Goal: Task Accomplishment & Management: Use online tool/utility

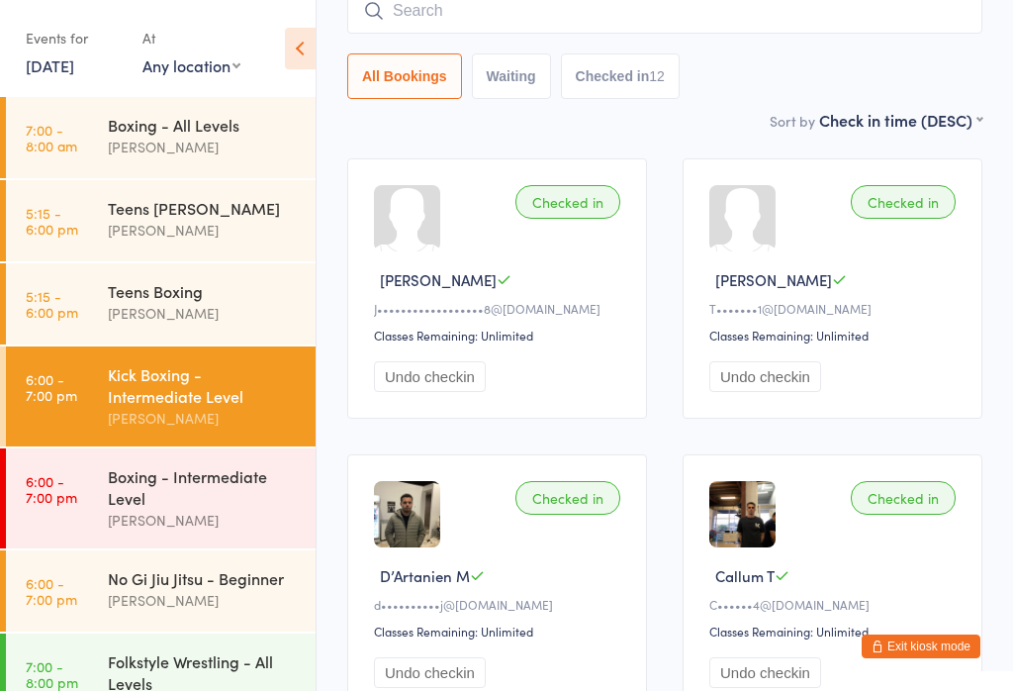
scroll to position [187, 0]
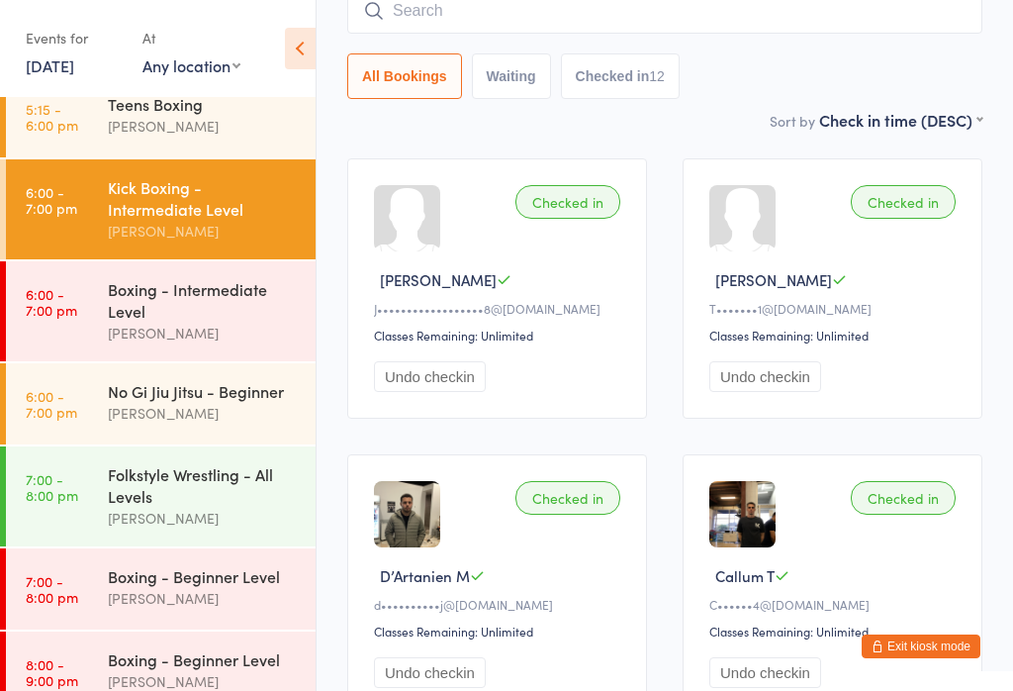
click at [209, 505] on div "Folkstyle Wrestling - All Levels" at bounding box center [203, 485] width 191 height 44
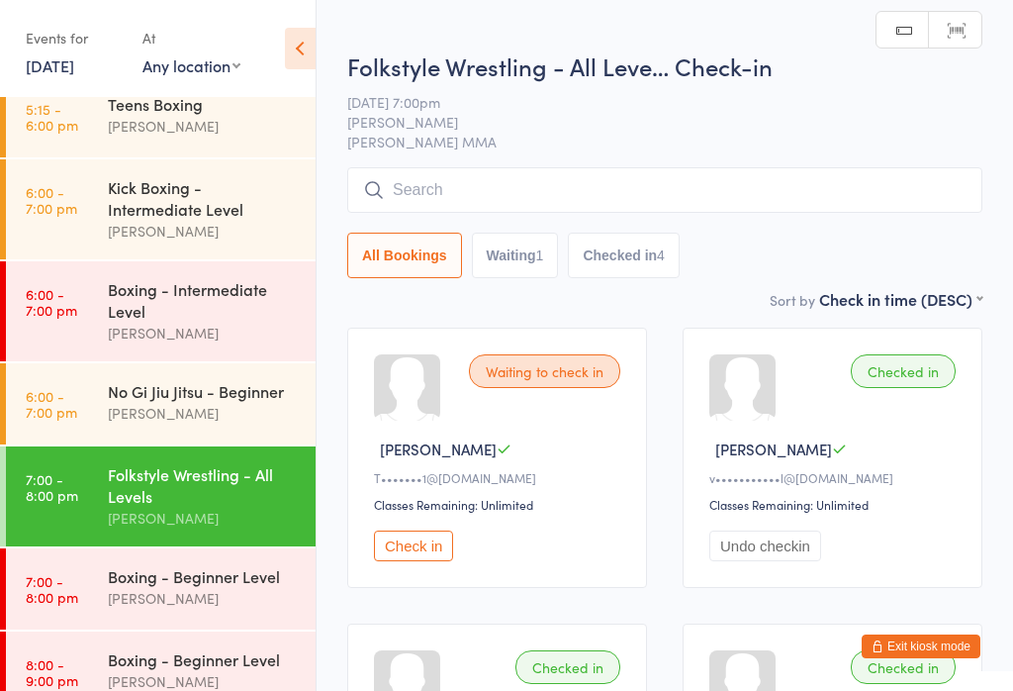
click at [536, 195] on input "search" at bounding box center [664, 190] width 635 height 46
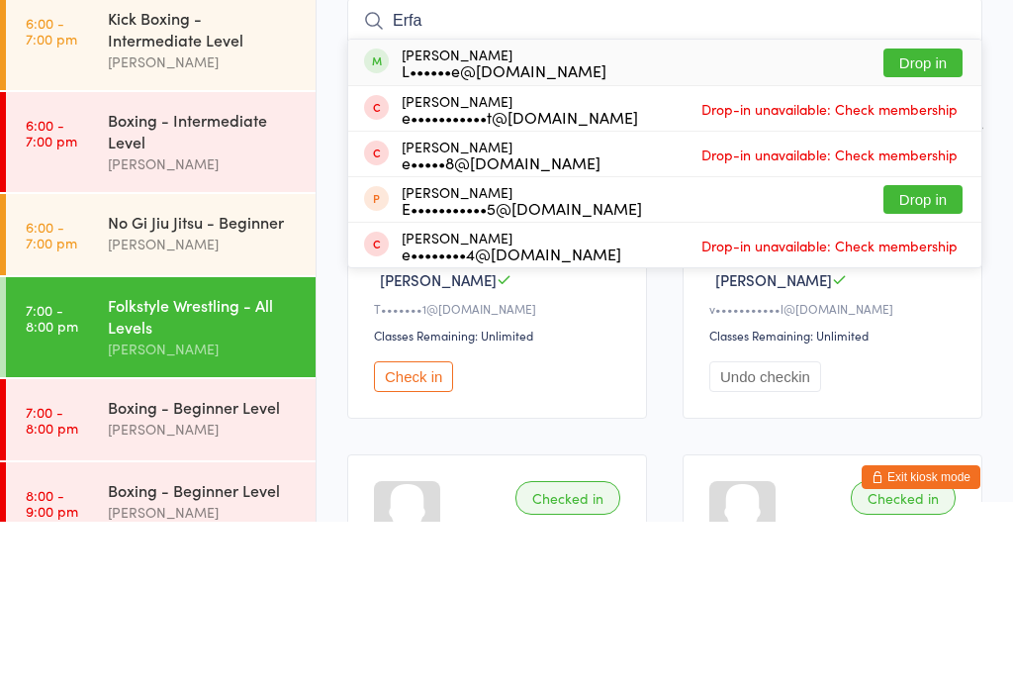
type input "Erfa"
click at [920, 218] on button "Drop in" at bounding box center [923, 232] width 79 height 29
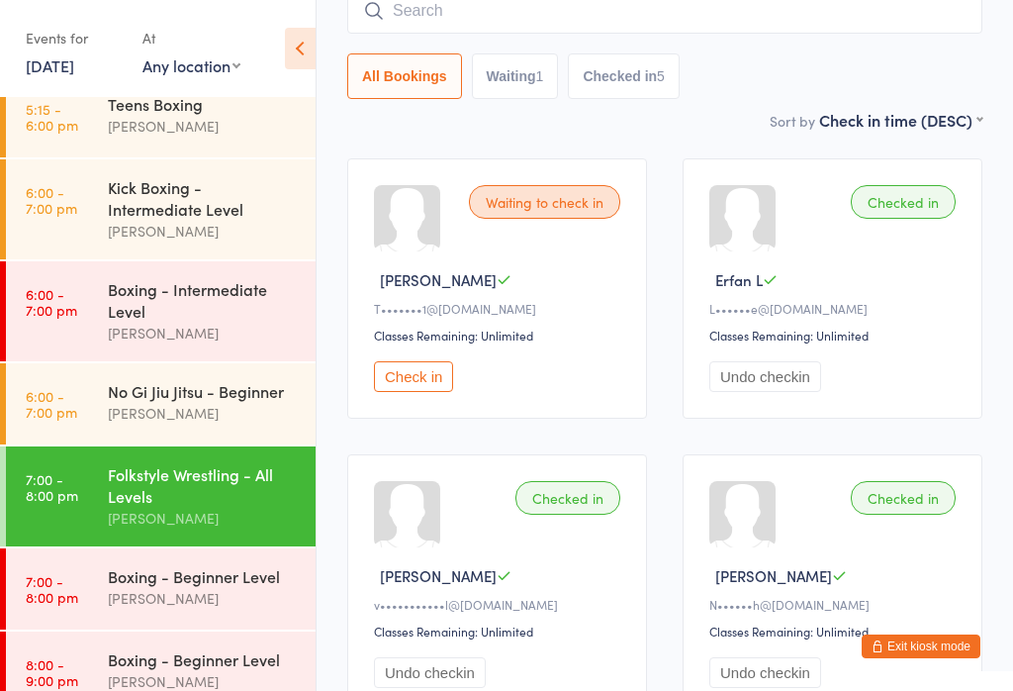
click at [206, 587] on div "Boxing - Beginner Level" at bounding box center [203, 576] width 191 height 22
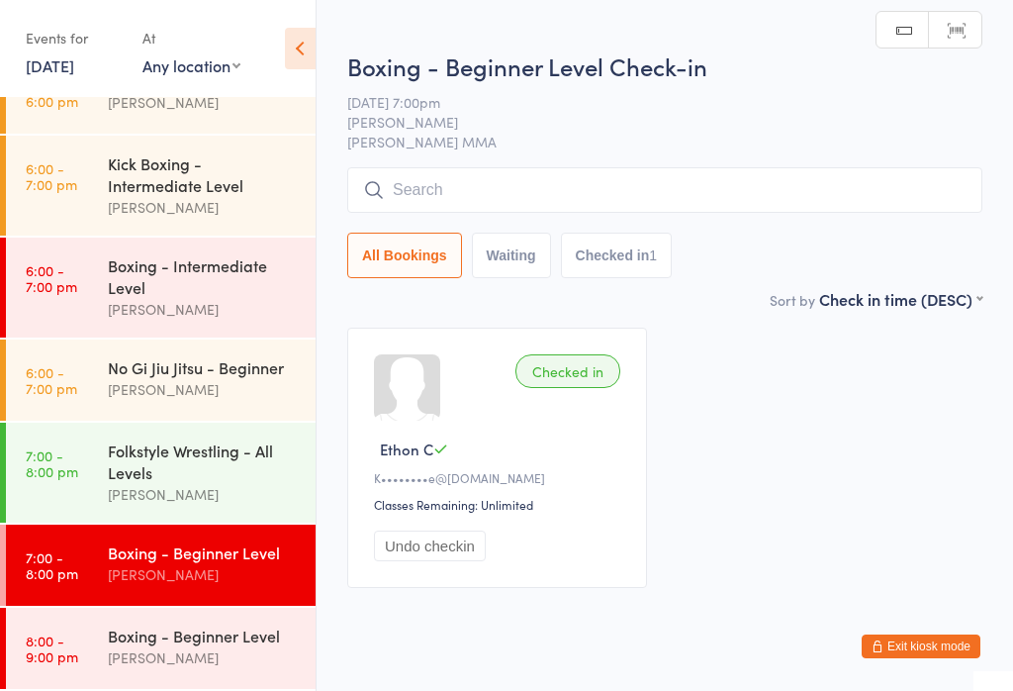
scroll to position [223, 0]
click at [615, 188] on input "search" at bounding box center [664, 190] width 635 height 46
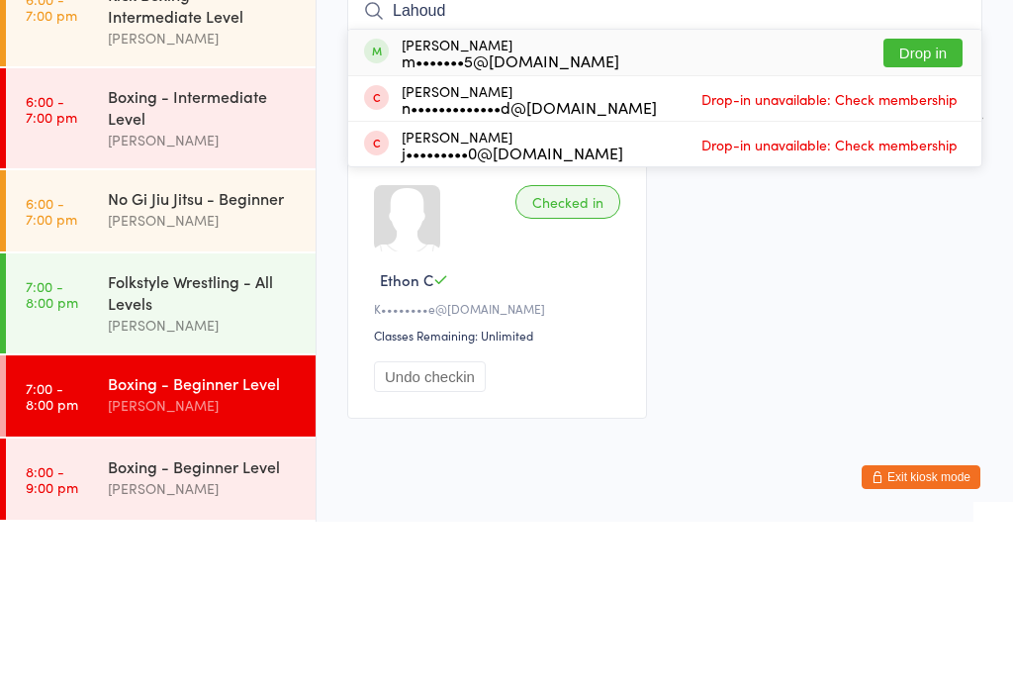
type input "Lahoud"
click at [924, 208] on button "Drop in" at bounding box center [923, 222] width 79 height 29
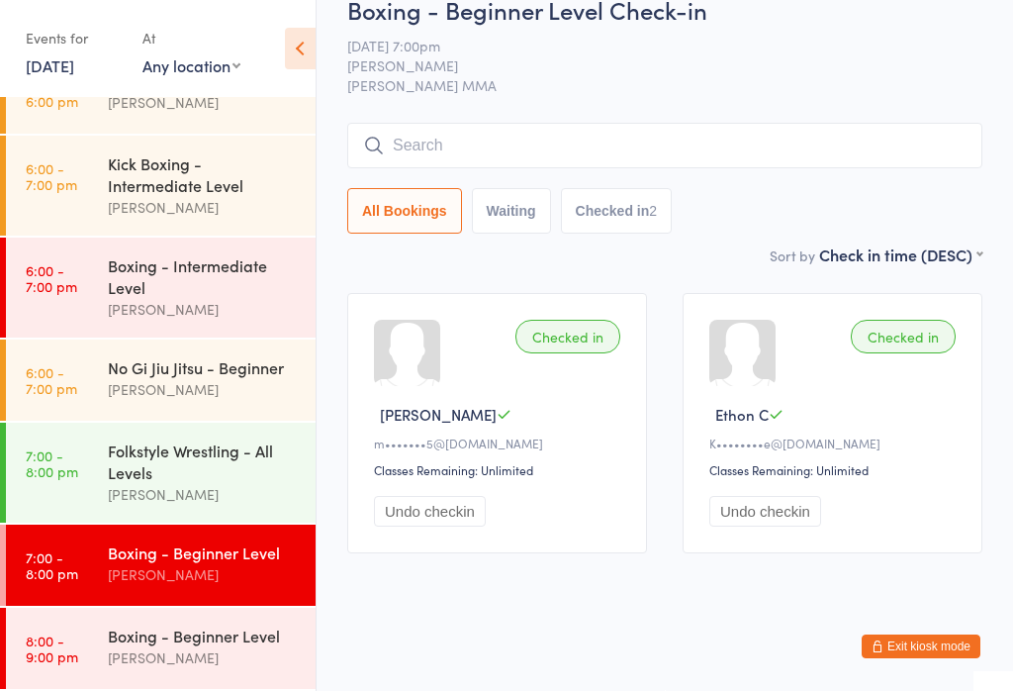
click at [550, 123] on input "search" at bounding box center [664, 146] width 635 height 46
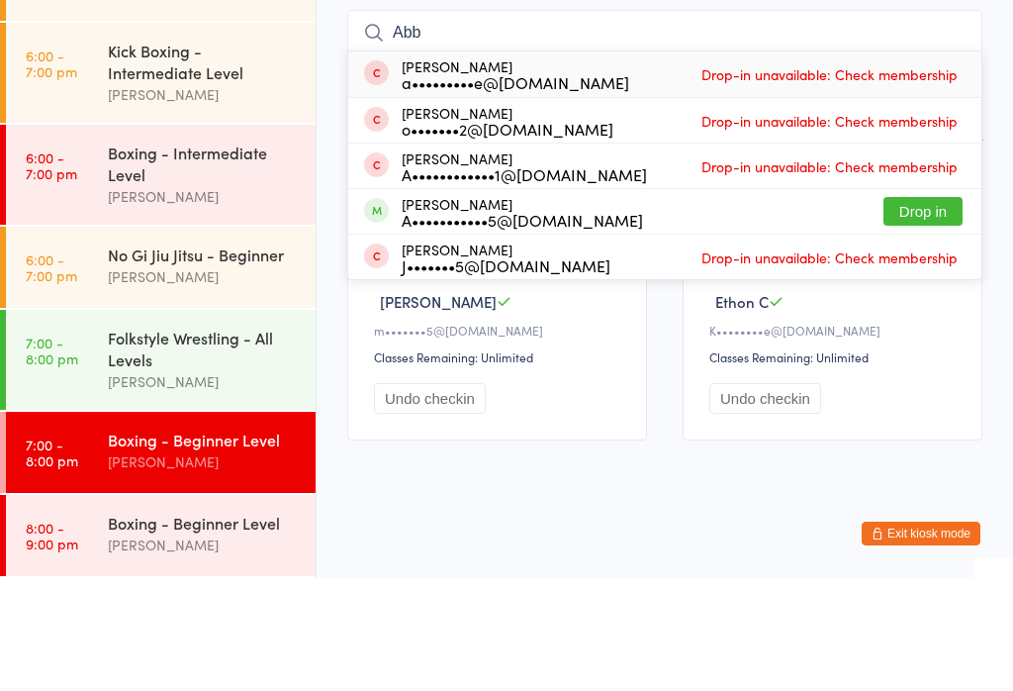
type input "Abb"
click at [935, 310] on button "Drop in" at bounding box center [923, 324] width 79 height 29
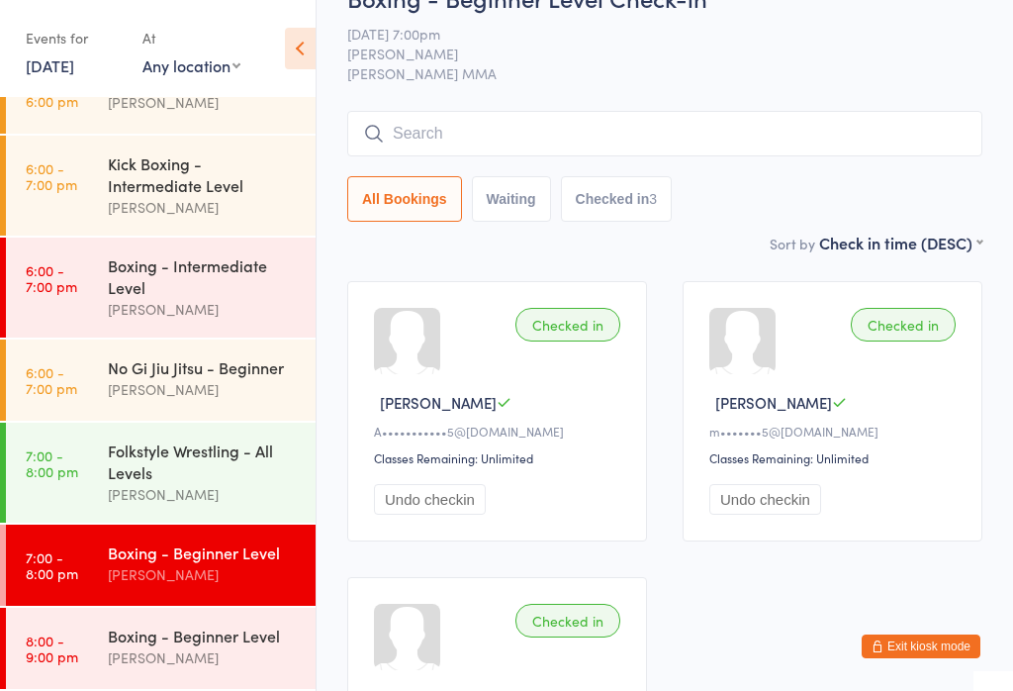
click at [181, 477] on div "Folkstyle Wrestling - All Levels" at bounding box center [203, 461] width 191 height 44
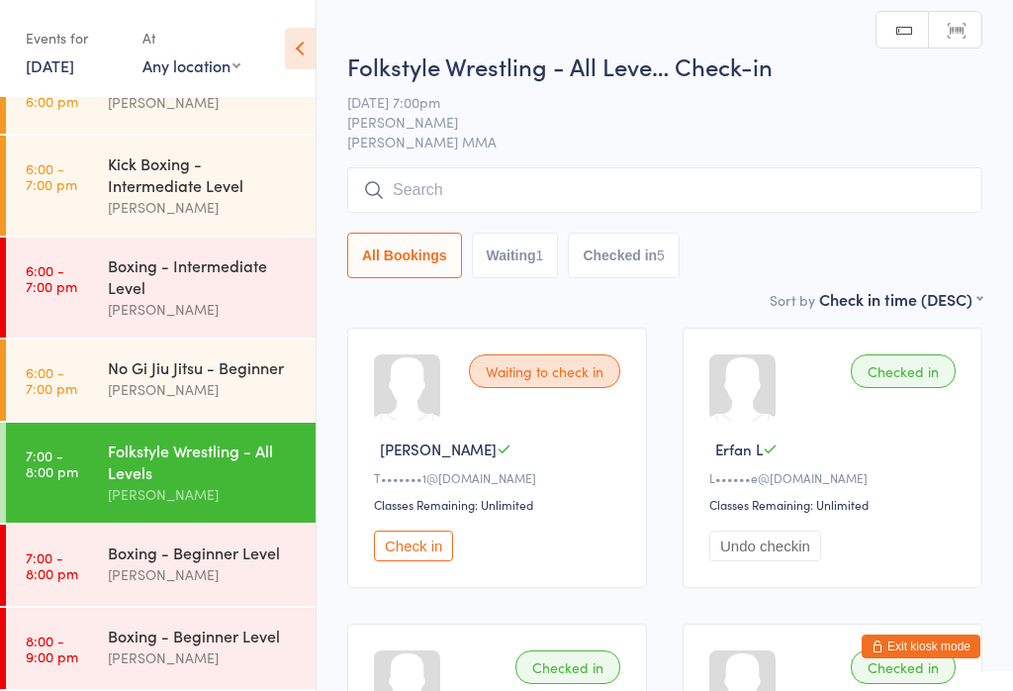
click at [540, 188] on input "search" at bounding box center [664, 190] width 635 height 46
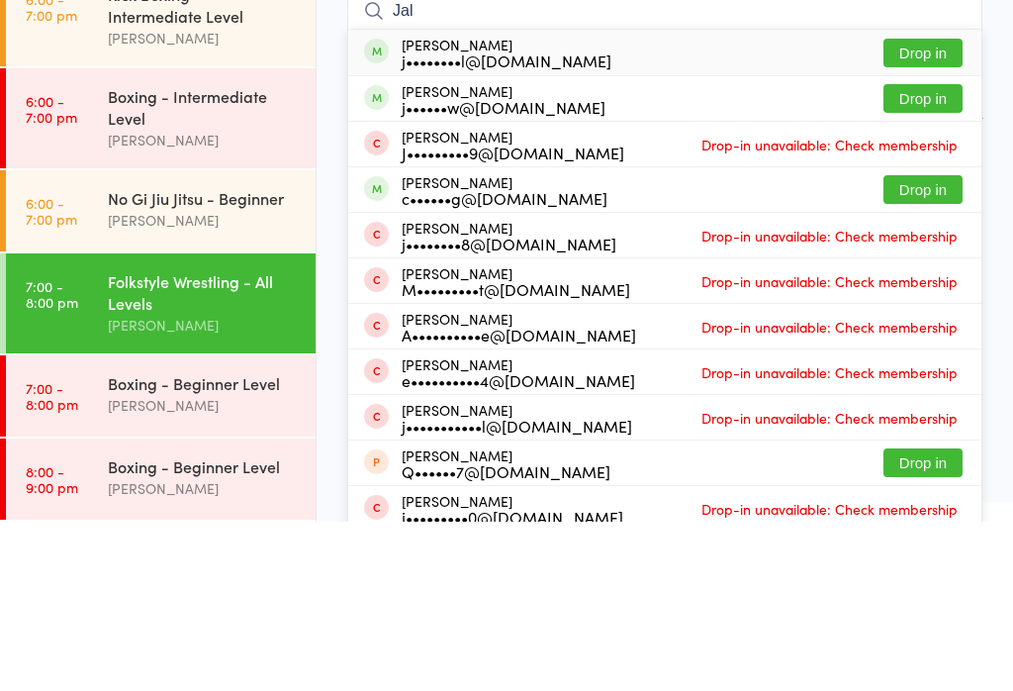
type input "Jal"
click at [919, 208] on button "Drop in" at bounding box center [923, 222] width 79 height 29
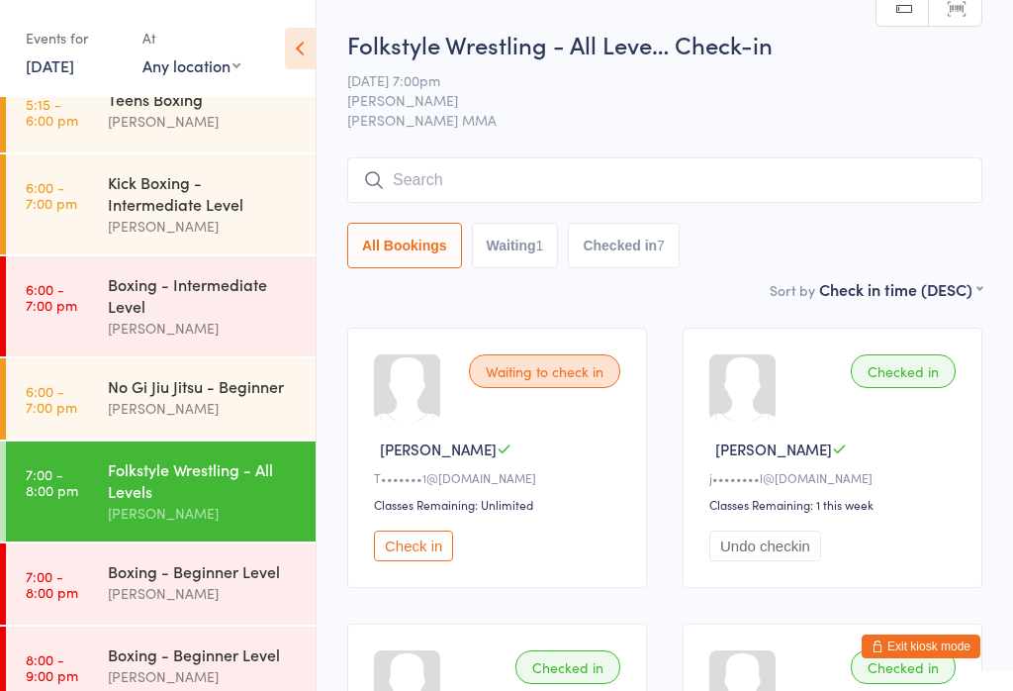
click at [449, 188] on input "search" at bounding box center [664, 180] width 635 height 46
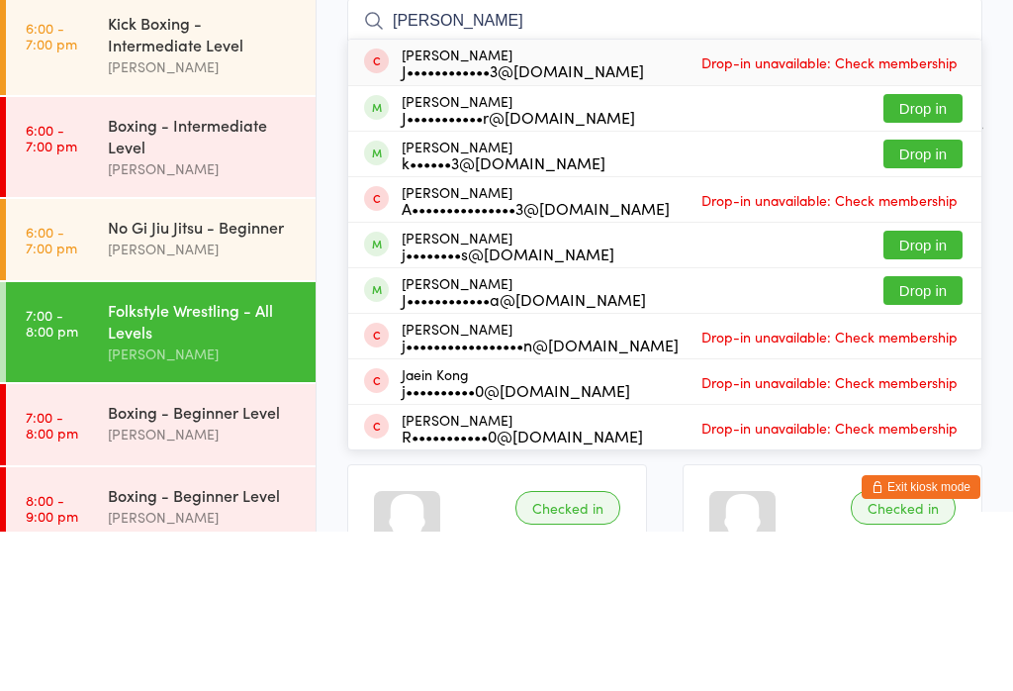
type input "[PERSON_NAME]"
click at [912, 253] on button "Drop in" at bounding box center [923, 267] width 79 height 29
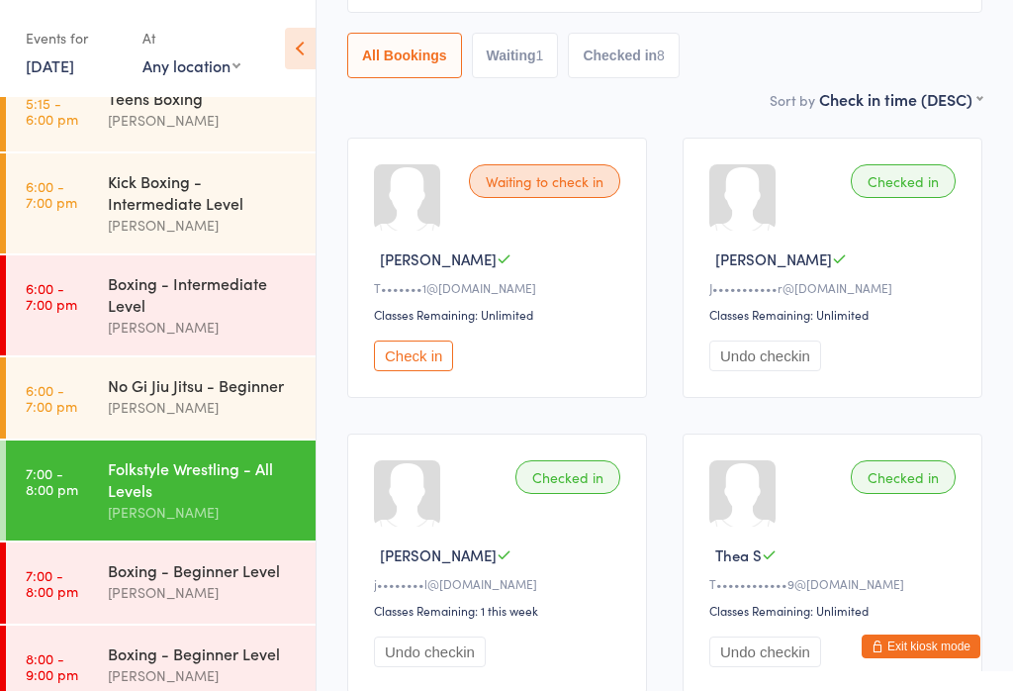
scroll to position [192, 0]
click at [51, 618] on link "7:00 - 8:00 pm Boxing - Beginner Level [PERSON_NAME]" at bounding box center [161, 583] width 310 height 81
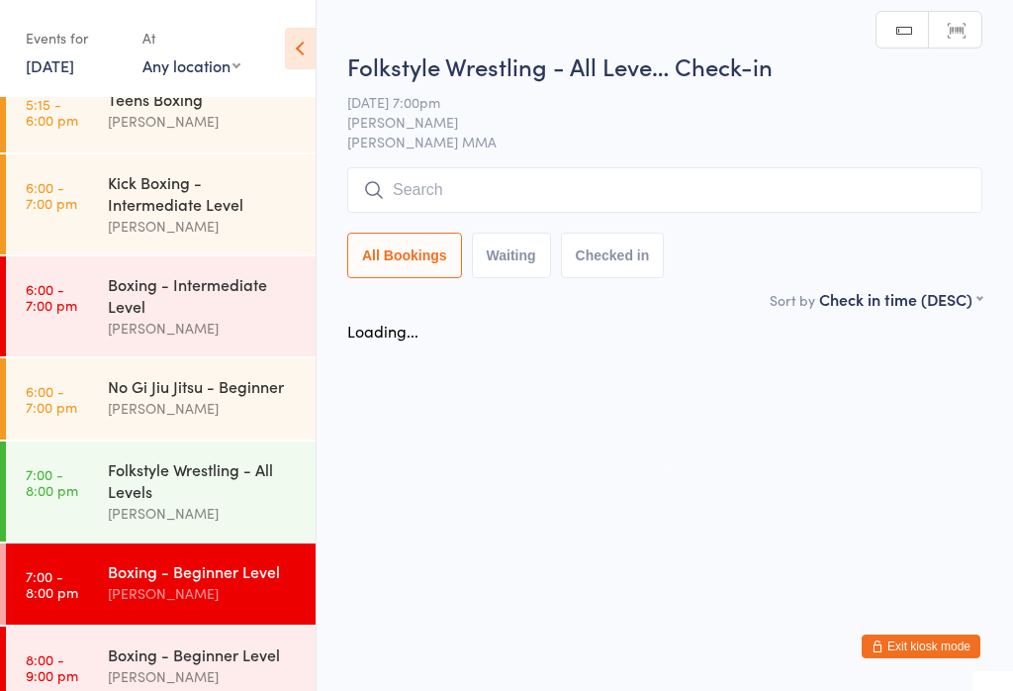
click at [176, 690] on html "You have now entered Kiosk Mode. Members will be able to check themselves in us…" at bounding box center [506, 345] width 1013 height 691
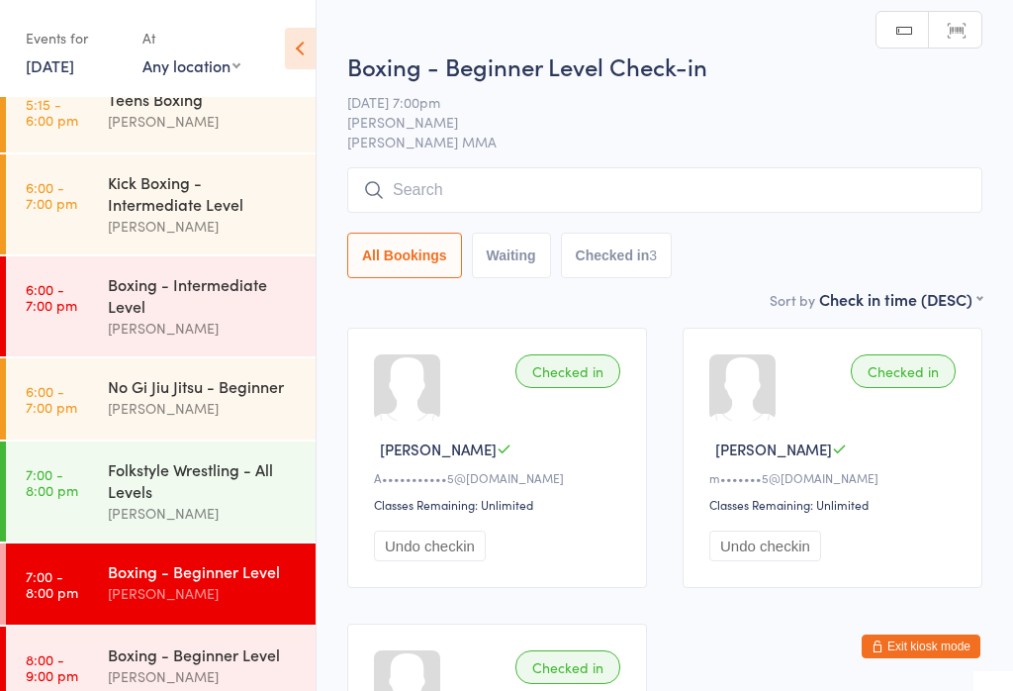
click at [460, 193] on input "search" at bounding box center [664, 190] width 635 height 46
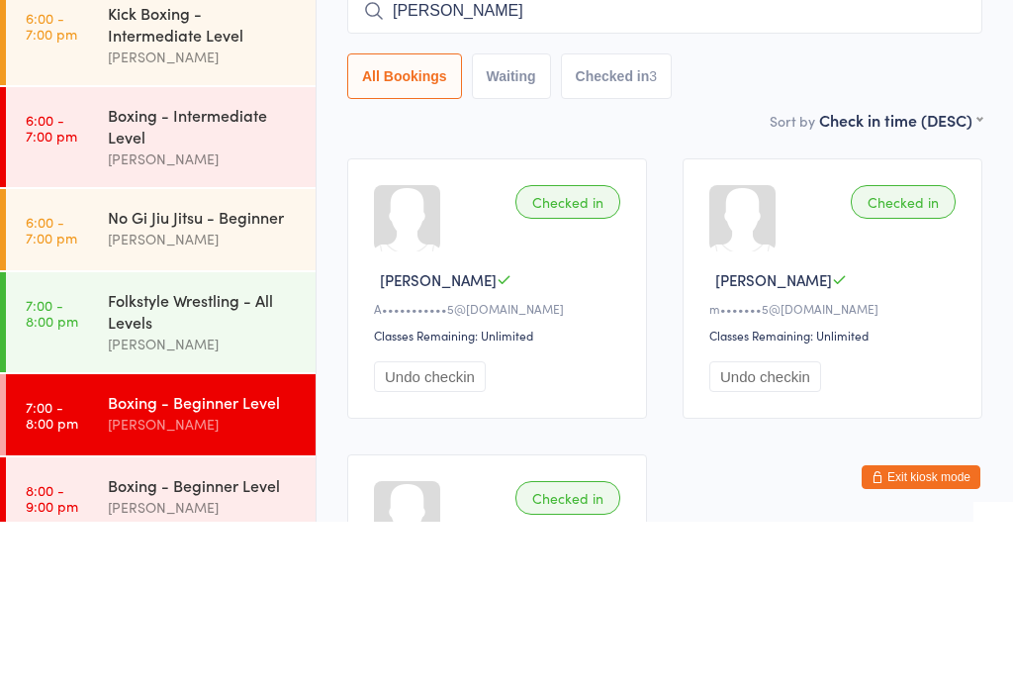
type input "[PERSON_NAME]"
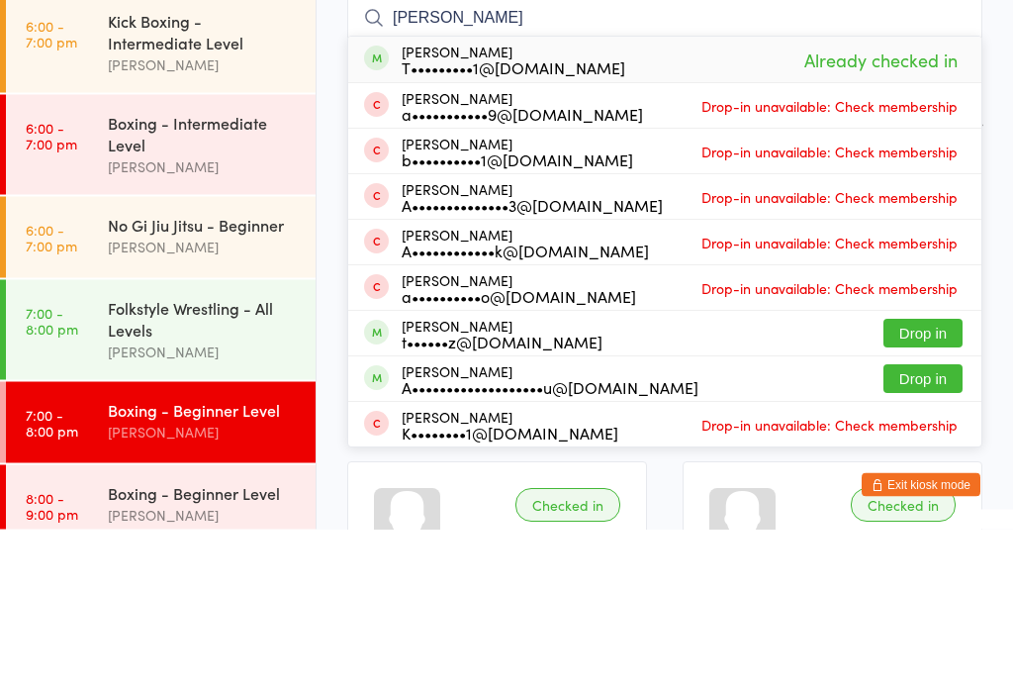
type input "[PERSON_NAME]"
click at [506, 222] on div "T•••••••••1@[DOMAIN_NAME]" at bounding box center [514, 230] width 224 height 16
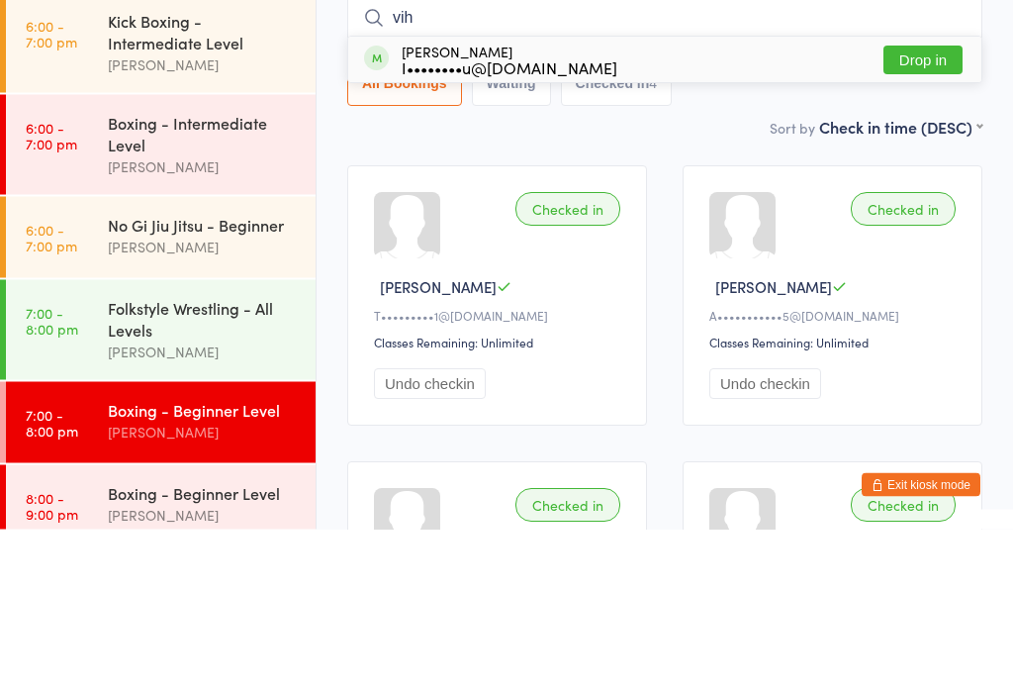
type input "vih"
click at [598, 199] on div "[PERSON_NAME] I••••••••u@[DOMAIN_NAME] Drop in" at bounding box center [664, 222] width 633 height 46
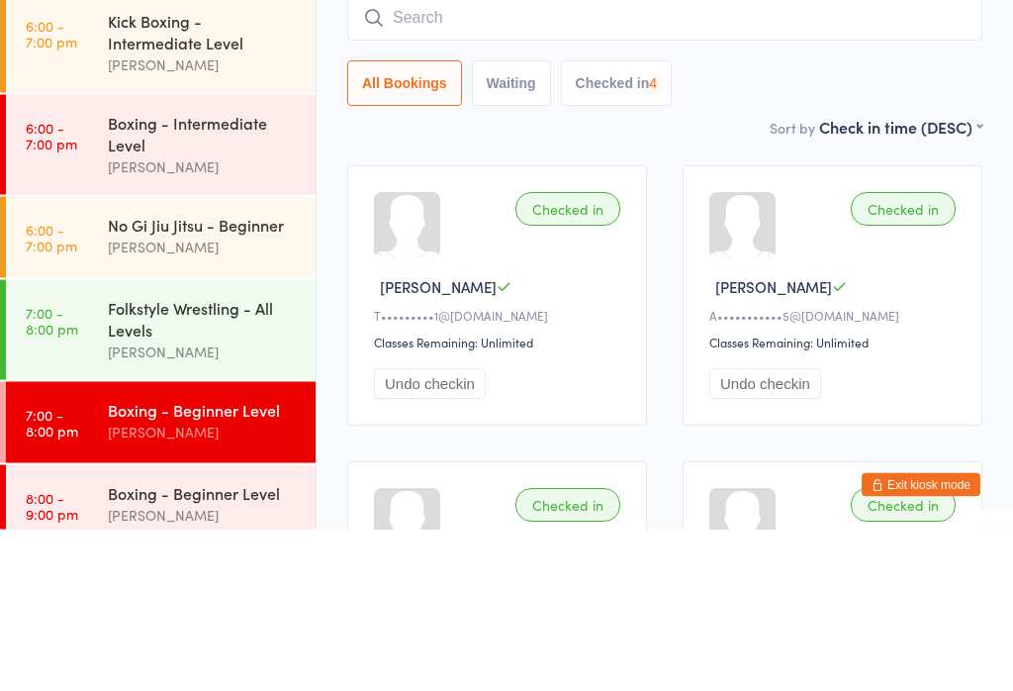
click at [617, 278] on div "Sort by Check in time (DESC) First name (ASC) First name (DESC) Last name (ASC)…" at bounding box center [664, 289] width 635 height 22
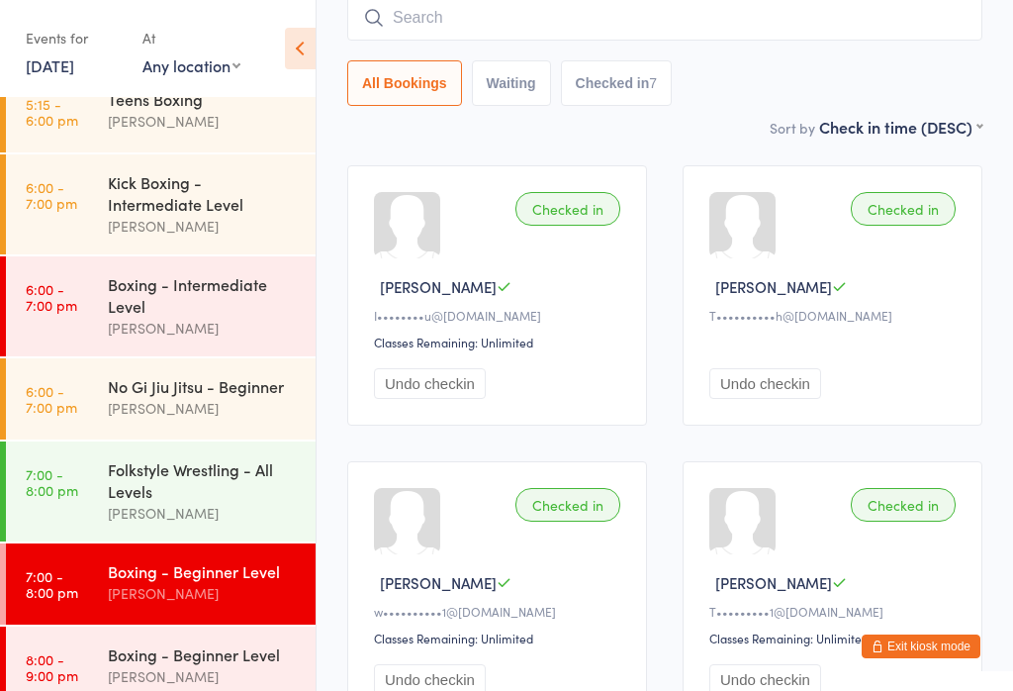
click at [549, 30] on input "search" at bounding box center [664, 18] width 635 height 46
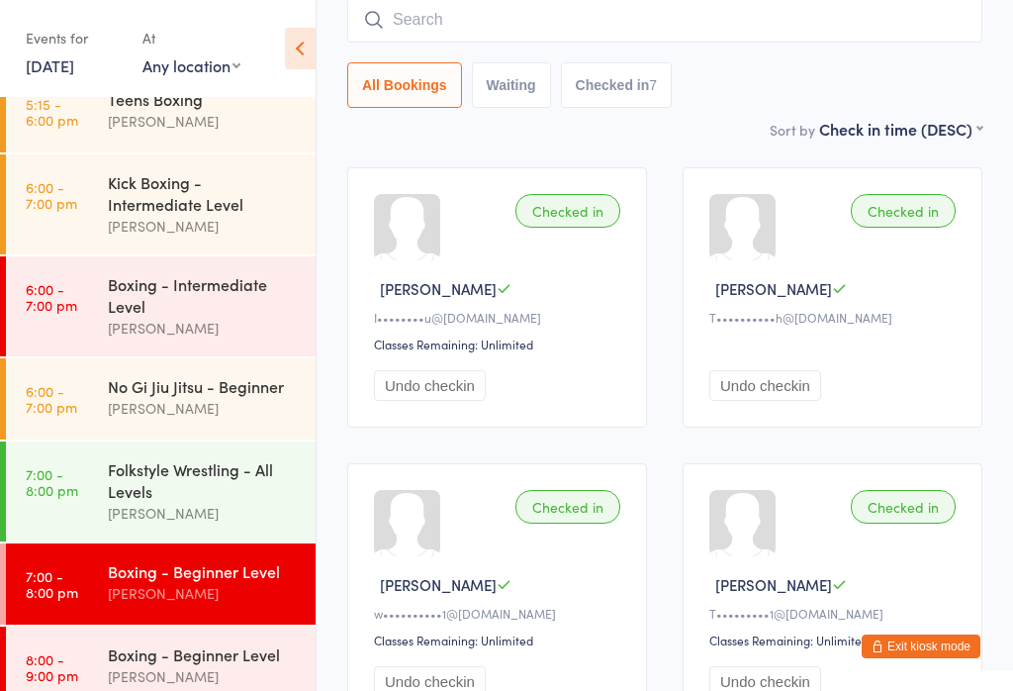
scroll to position [159, 0]
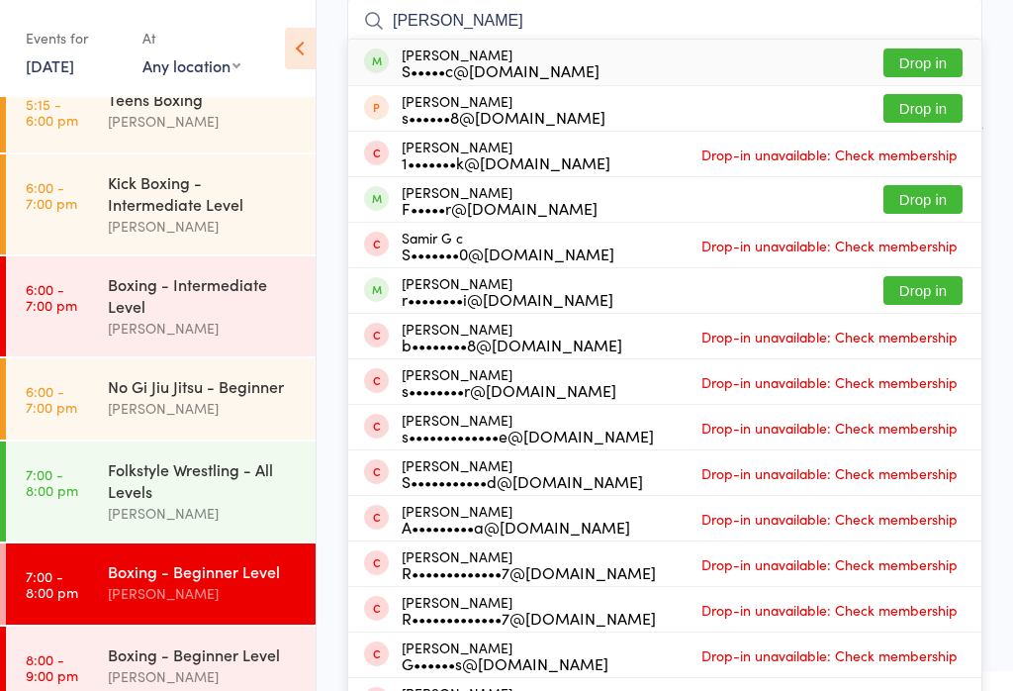
type input "[PERSON_NAME]"
click at [941, 62] on button "Drop in" at bounding box center [923, 62] width 79 height 29
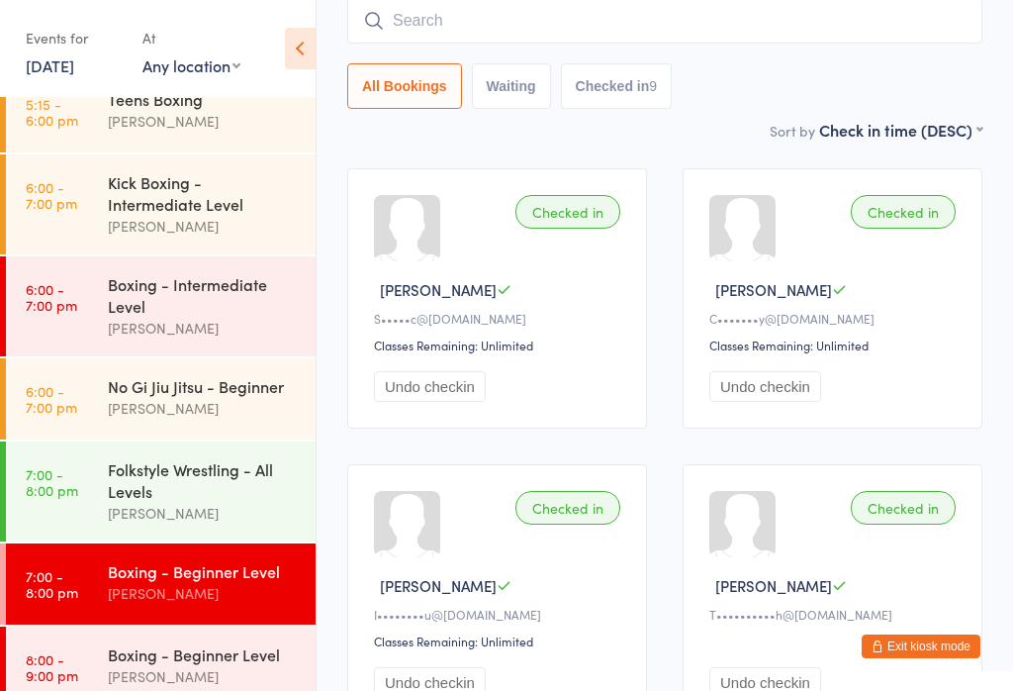
click at [562, 40] on input "search" at bounding box center [664, 21] width 635 height 46
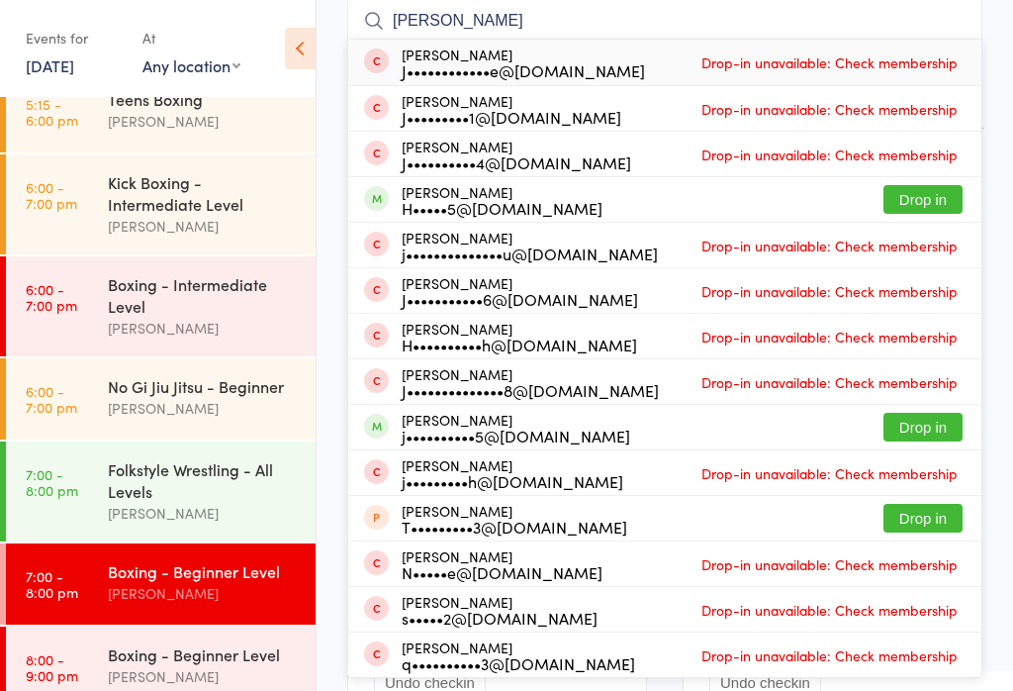
type input "[PERSON_NAME]"
click at [907, 205] on button "Drop in" at bounding box center [923, 199] width 79 height 29
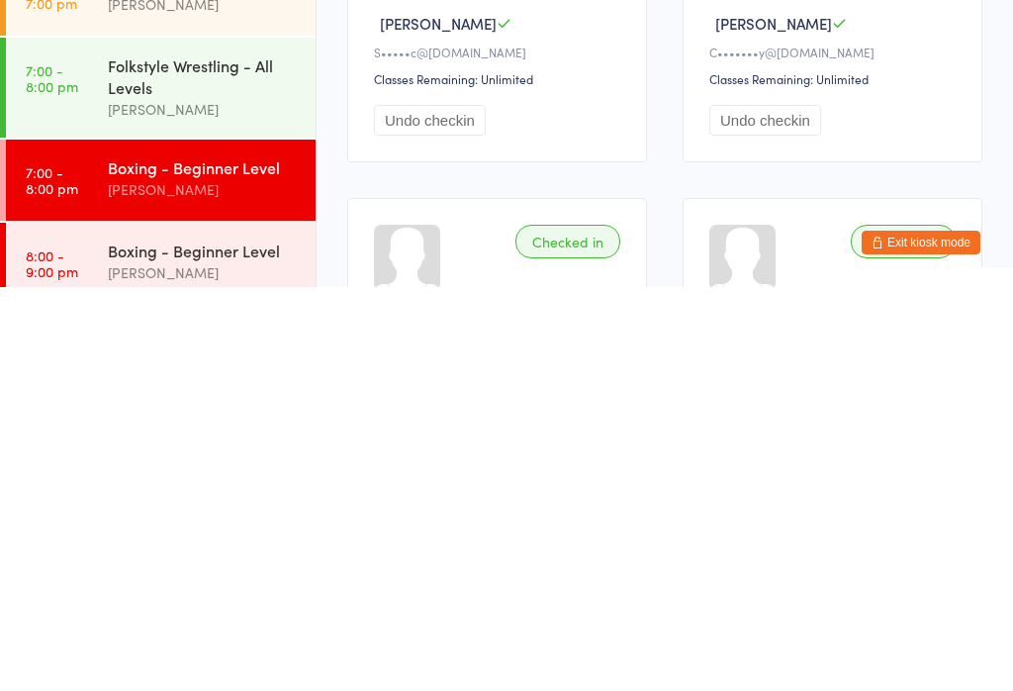
scroll to position [24, 0]
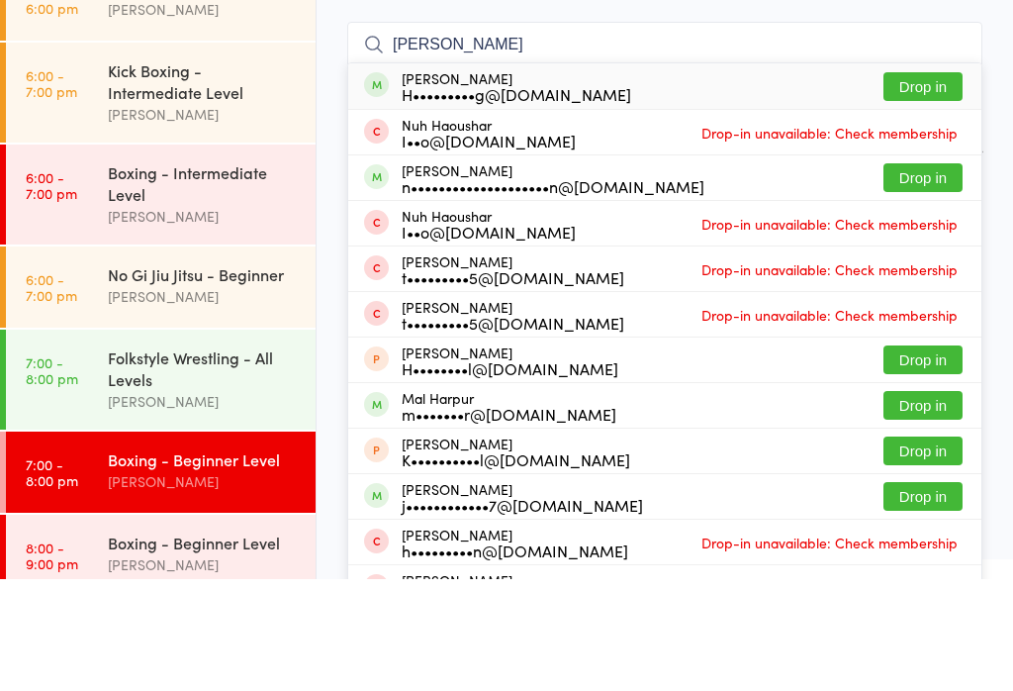
type input "[PERSON_NAME]"
click at [928, 275] on button "Drop in" at bounding box center [923, 289] width 79 height 29
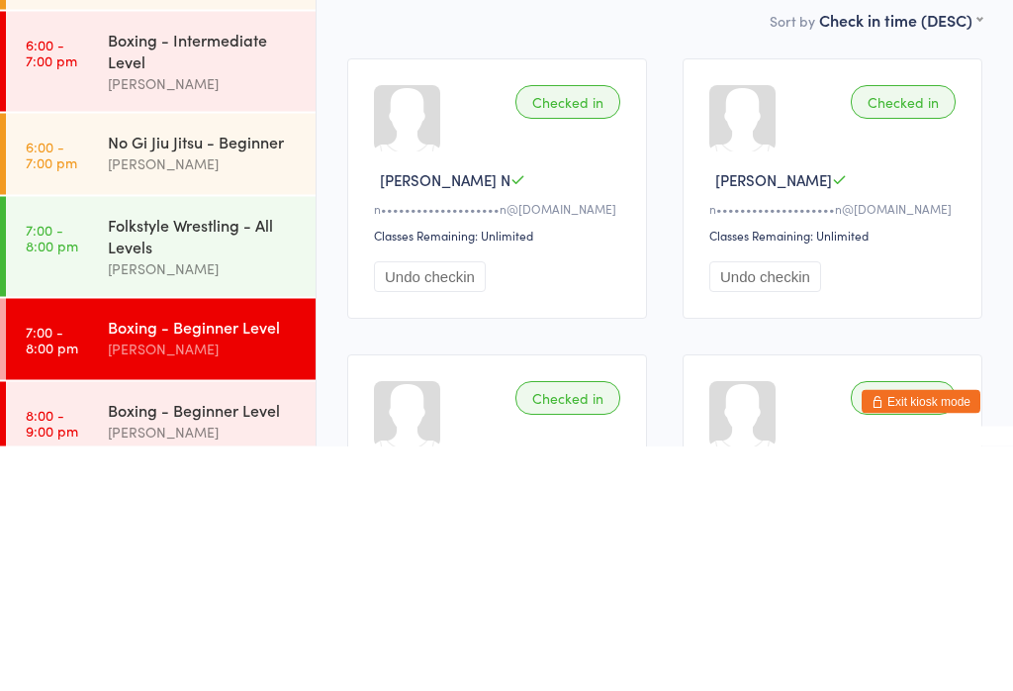
scroll to position [0, 0]
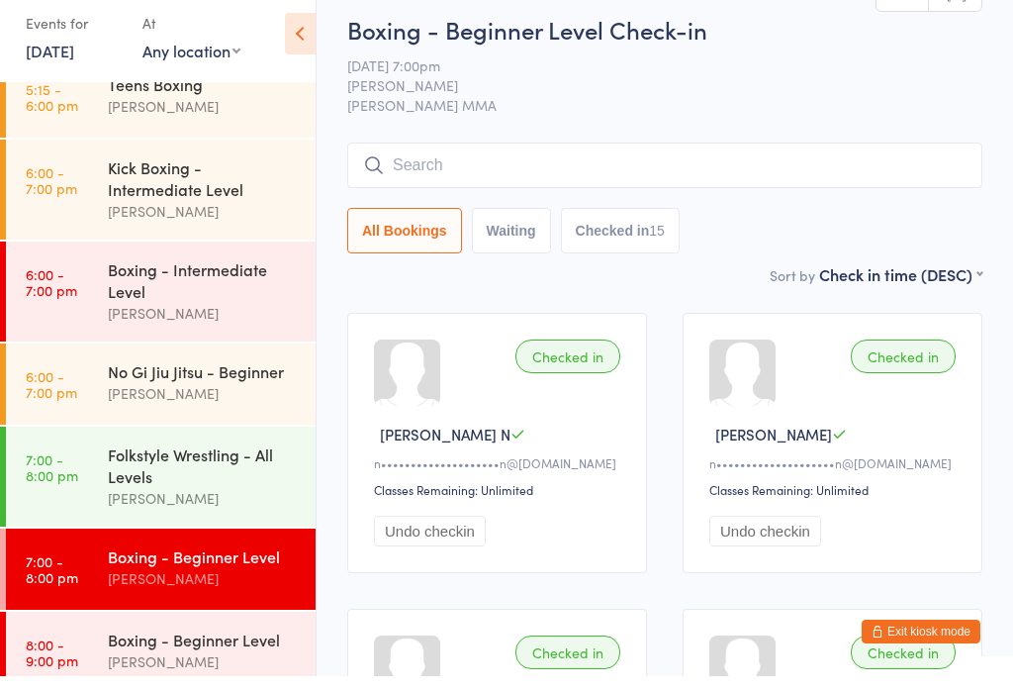
click at [506, 157] on input "search" at bounding box center [664, 180] width 635 height 46
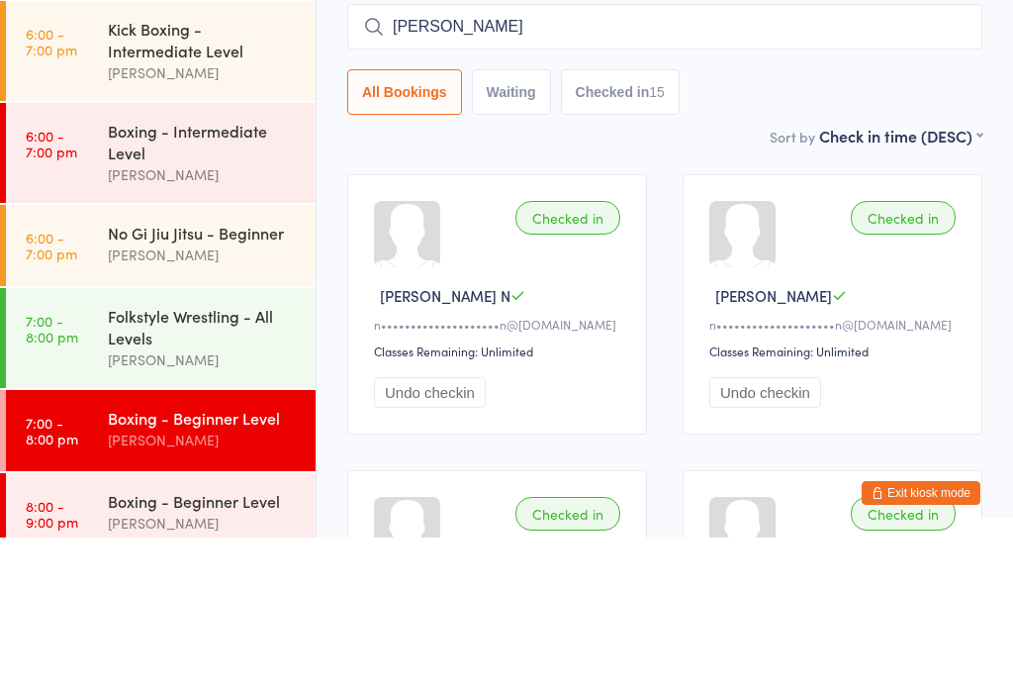
type input "[PERSON_NAME]"
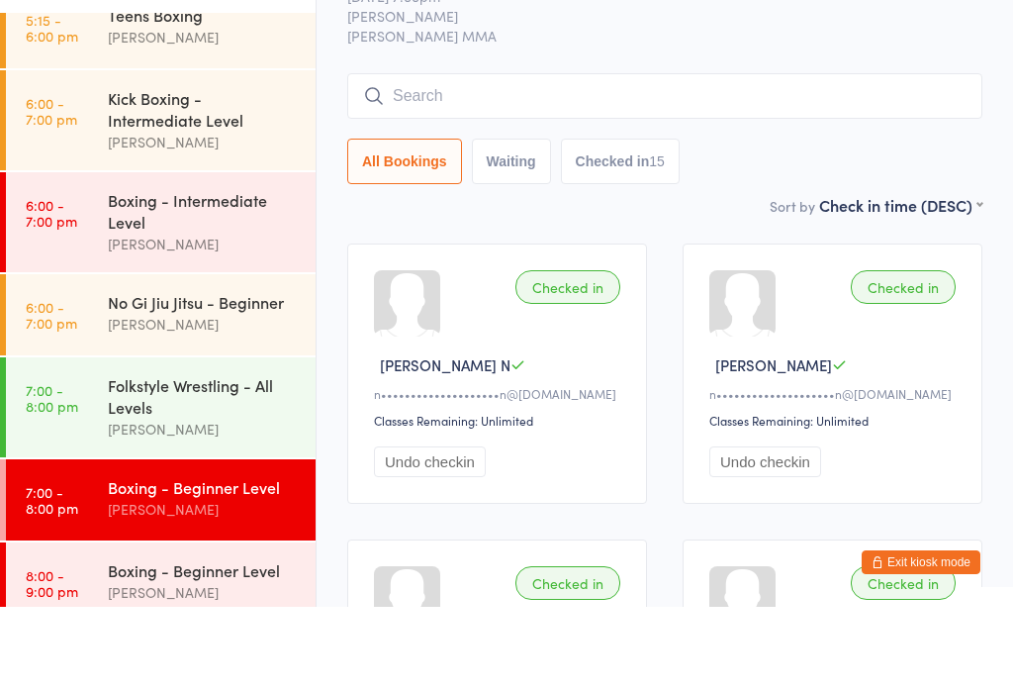
click at [622, 67] on div "Boxing - Beginner Level Check-in [DATE] 7:00pm [PERSON_NAME] MMA Manual search …" at bounding box center [664, 153] width 635 height 250
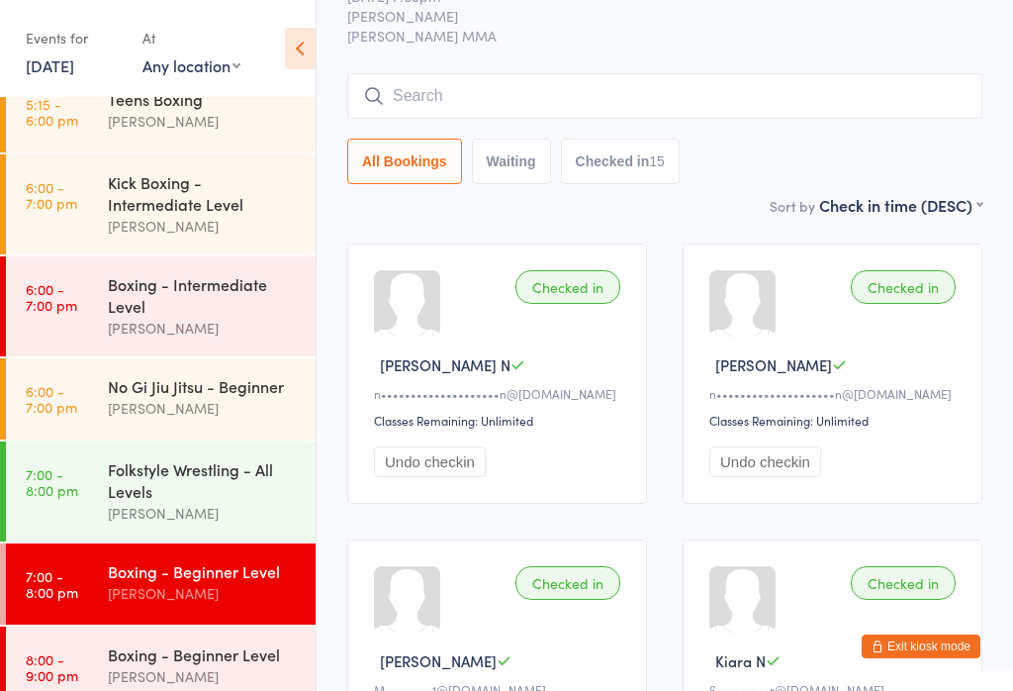
click at [528, 102] on input "search" at bounding box center [664, 96] width 635 height 46
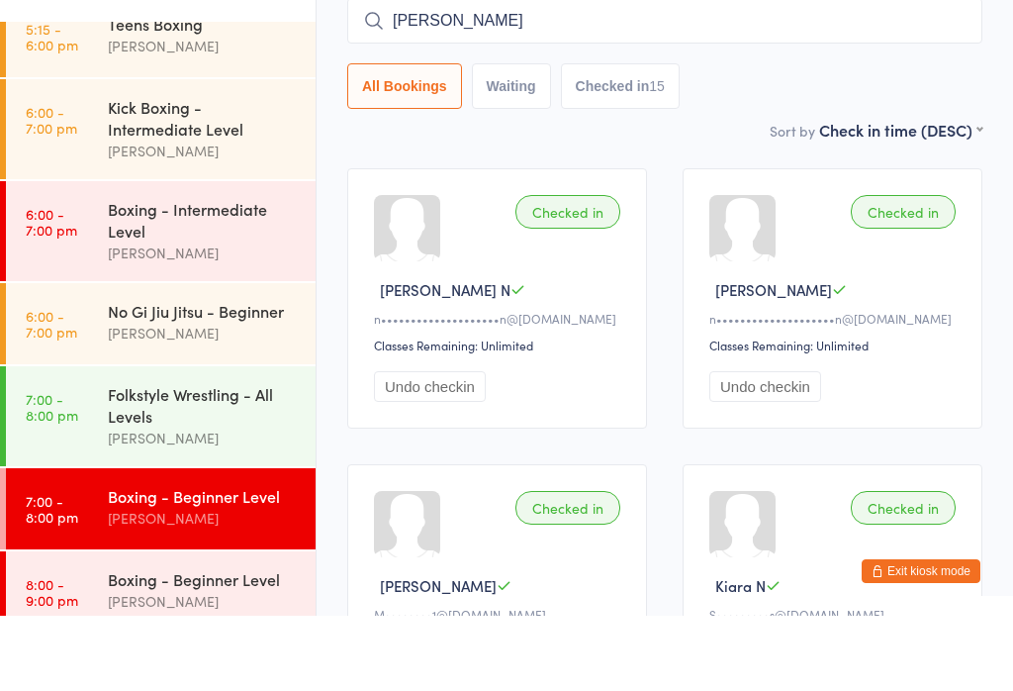
click at [399, 73] on input "[PERSON_NAME]" at bounding box center [664, 96] width 635 height 46
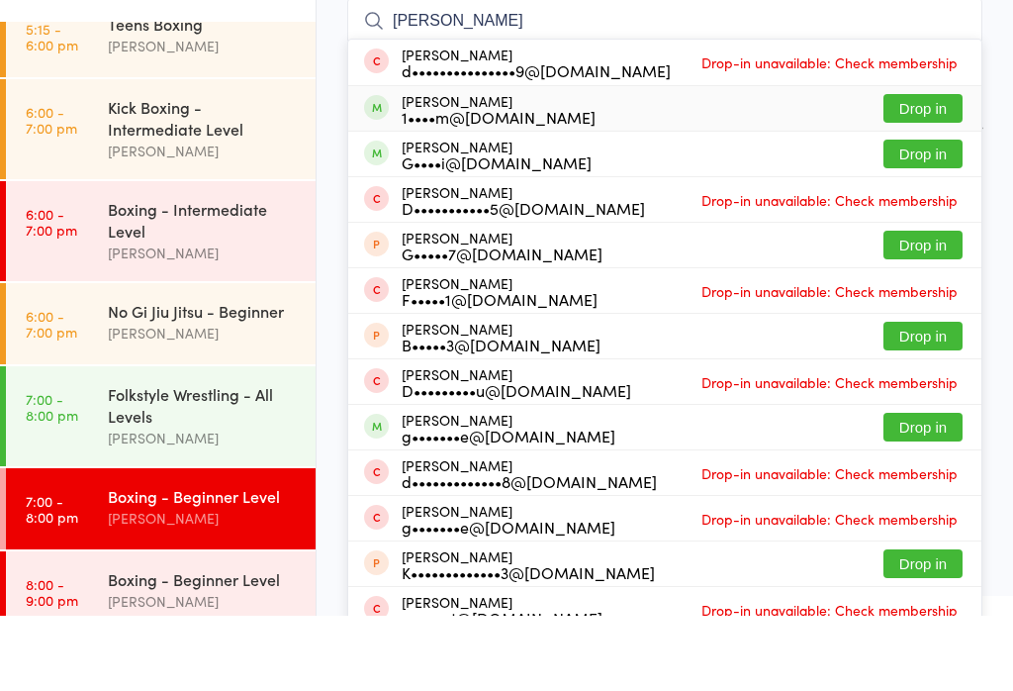
type input "[PERSON_NAME]"
click at [558, 161] on div "[PERSON_NAME] 1••••m@[DOMAIN_NAME] Drop in" at bounding box center [664, 183] width 633 height 45
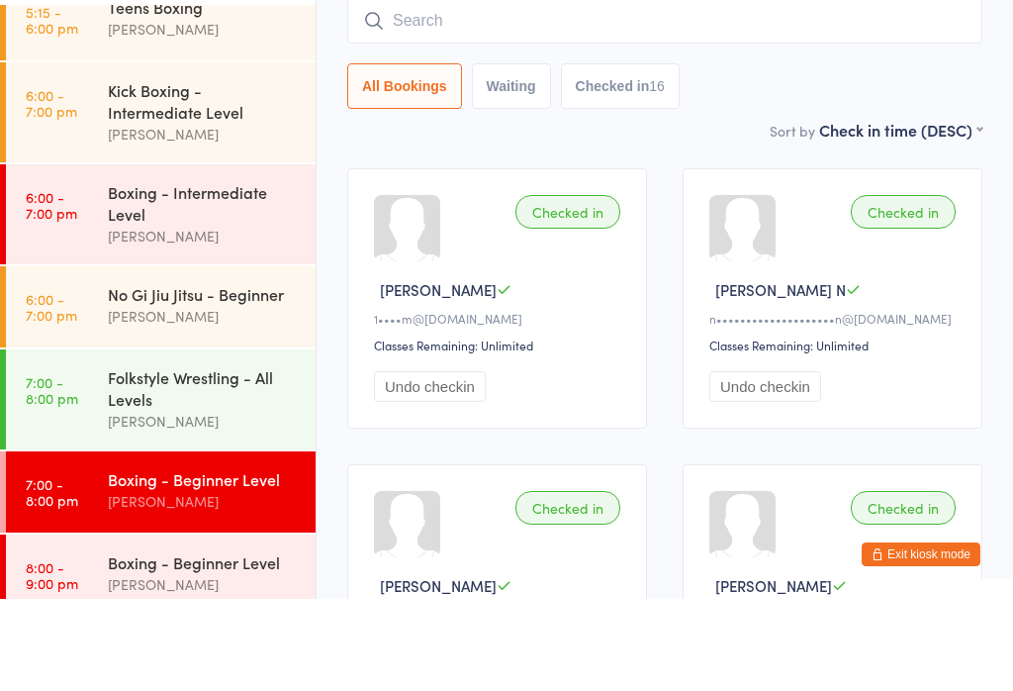
scroll to position [66, 0]
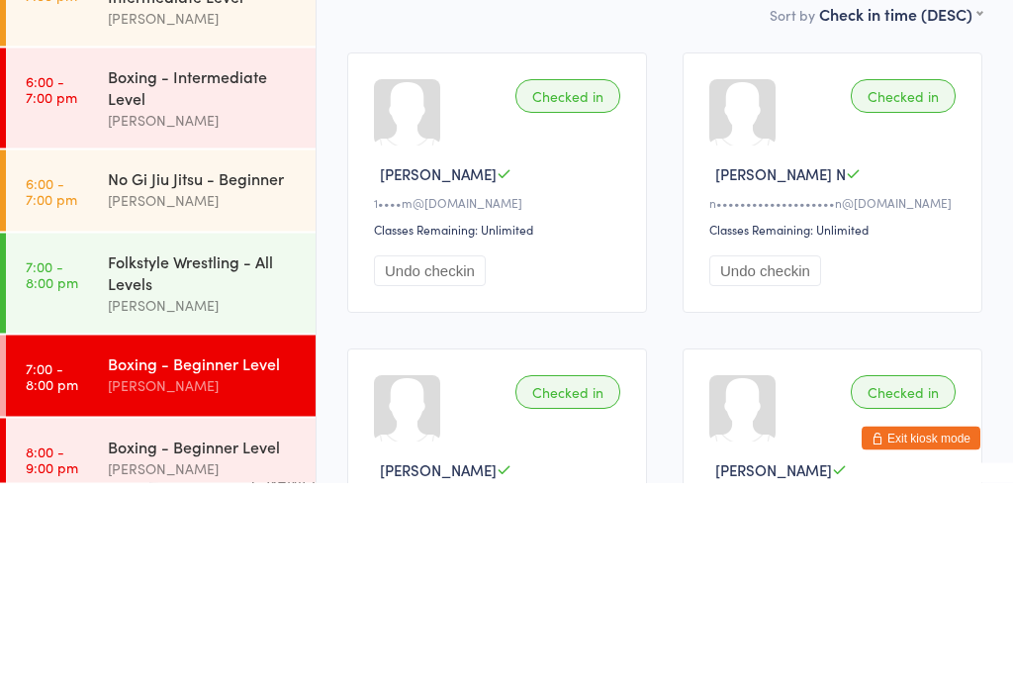
click at [212, 317] on div "[PERSON_NAME]" at bounding box center [203, 328] width 191 height 23
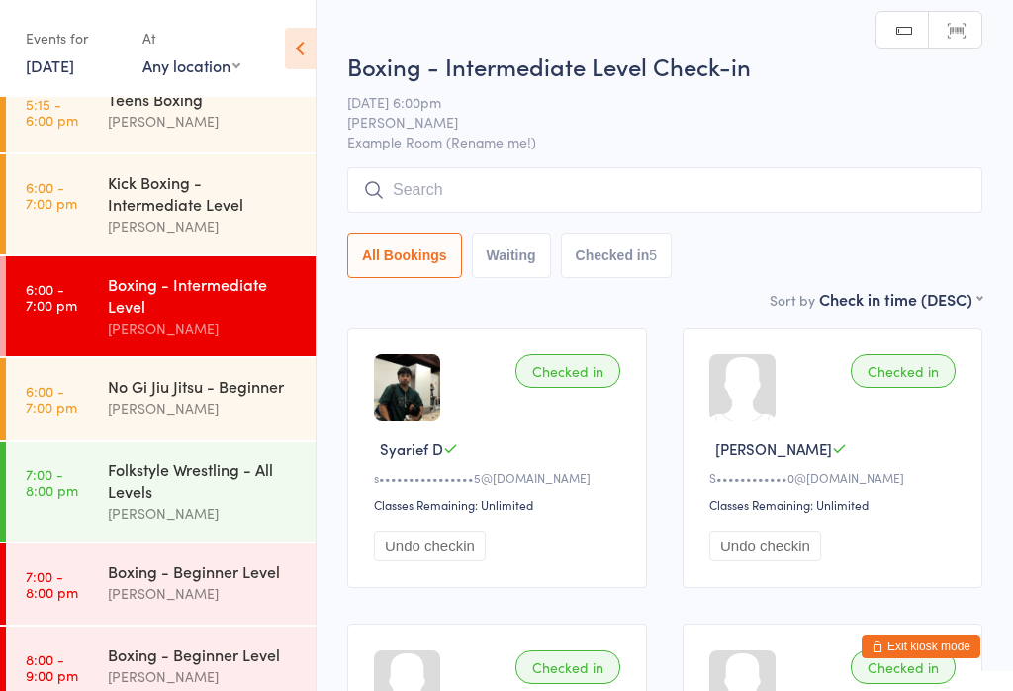
click at [573, 200] on input "search" at bounding box center [664, 190] width 635 height 46
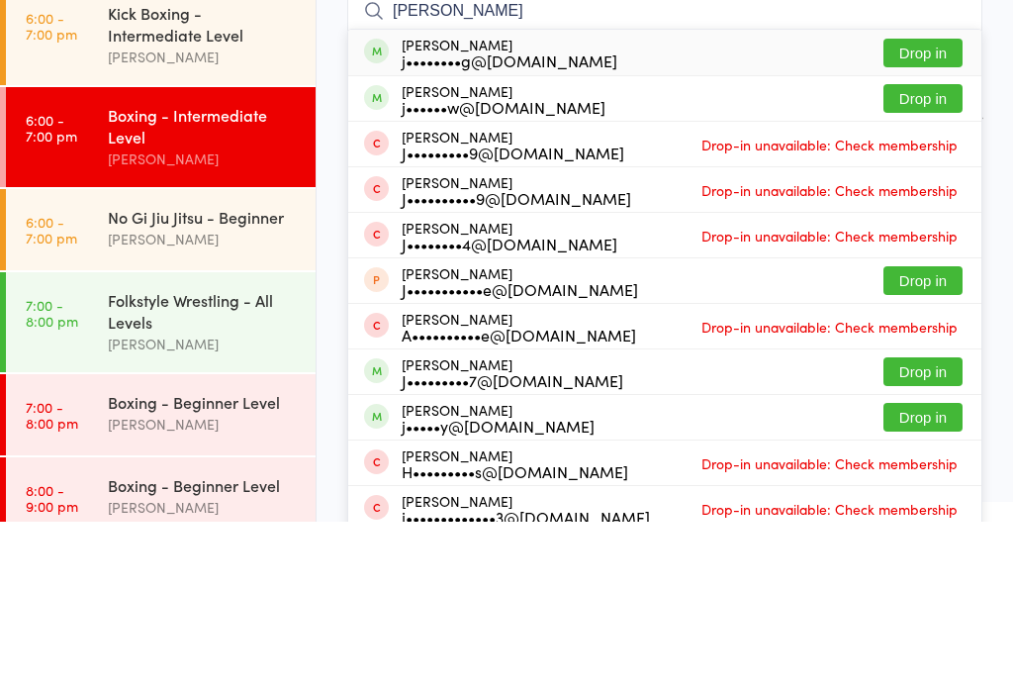
type input "[PERSON_NAME]"
click at [935, 208] on button "Drop in" at bounding box center [923, 222] width 79 height 29
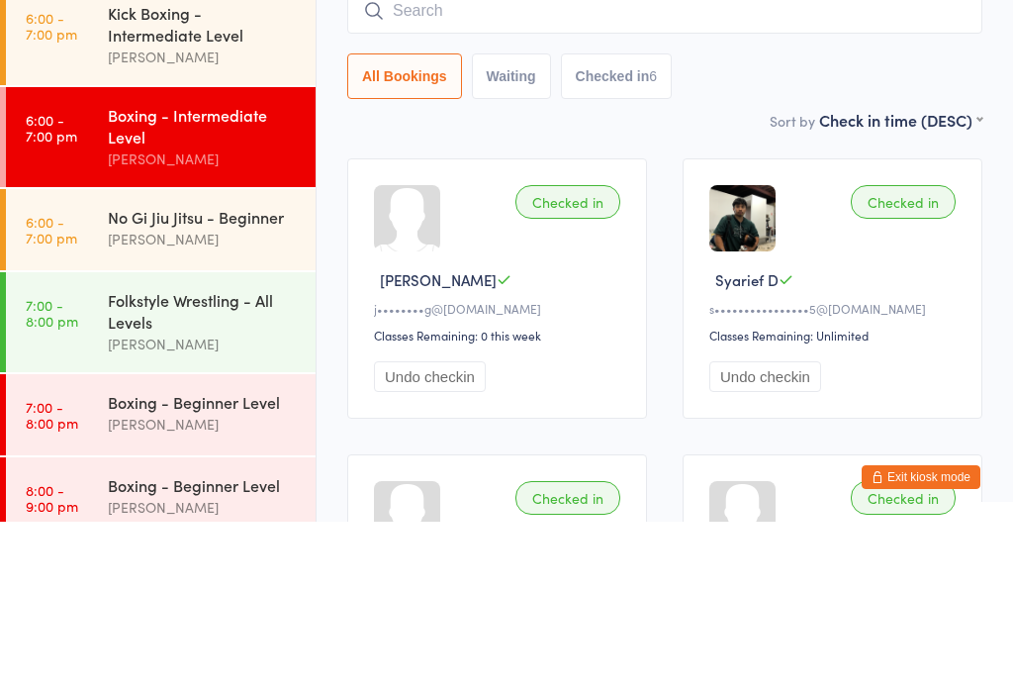
scroll to position [169, 0]
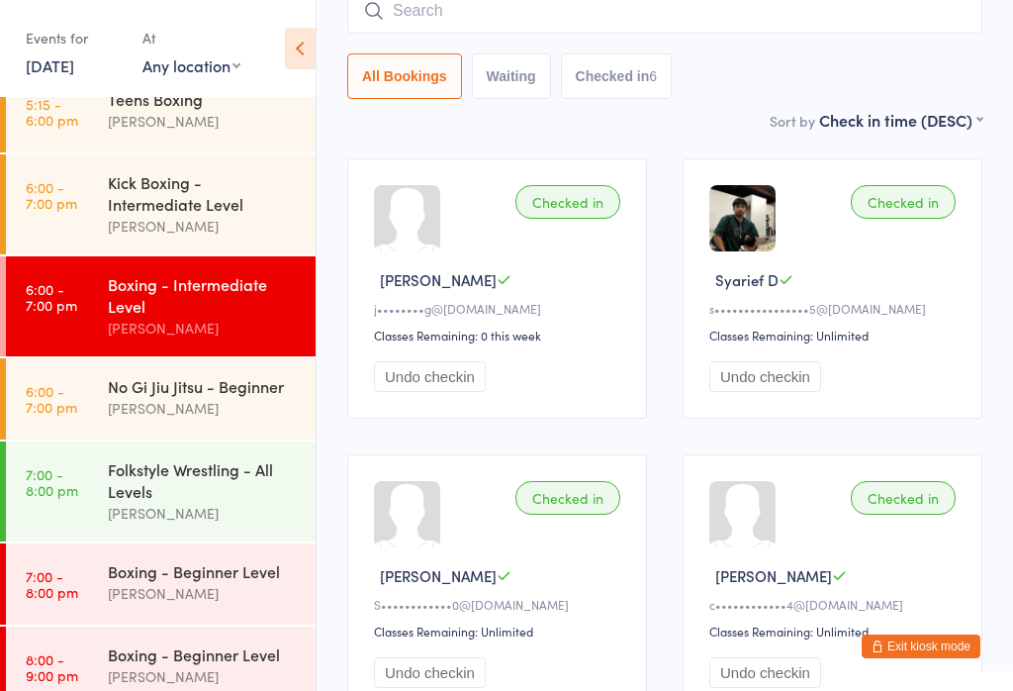
click at [930, 648] on button "Exit kiosk mode" at bounding box center [921, 646] width 119 height 24
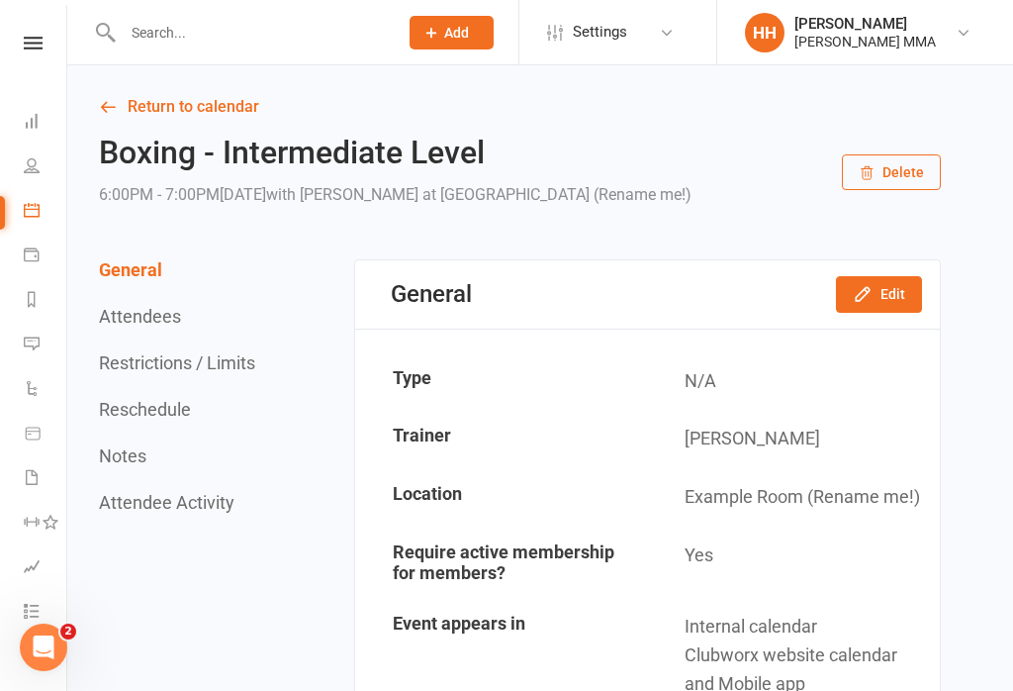
click at [475, 23] on button "Add" at bounding box center [452, 33] width 84 height 34
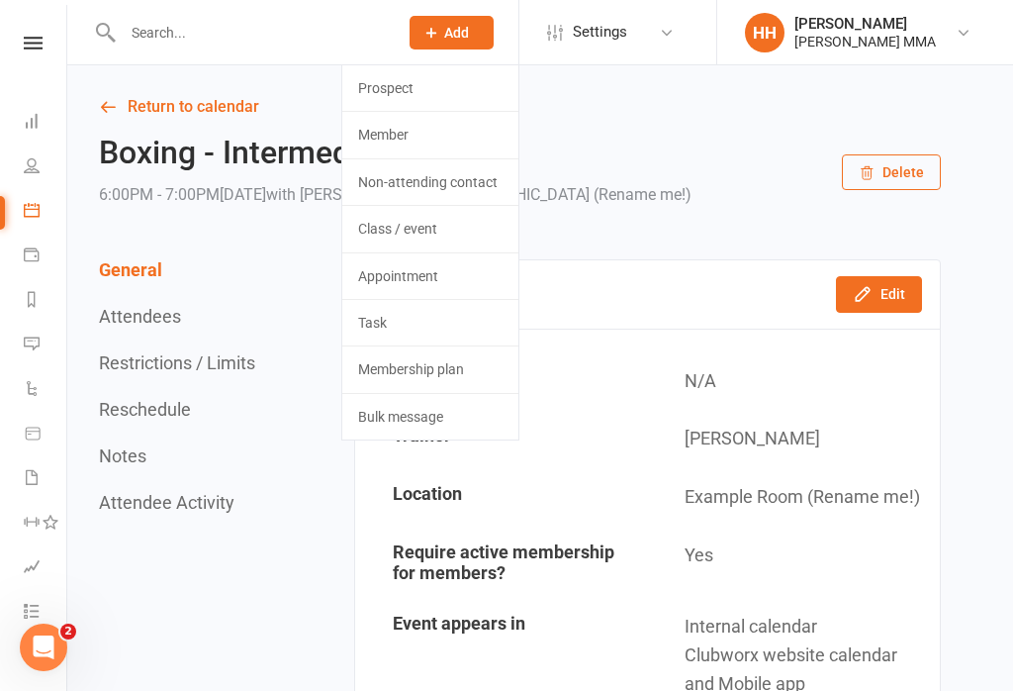
click at [471, 89] on link "Prospect" at bounding box center [430, 88] width 176 height 46
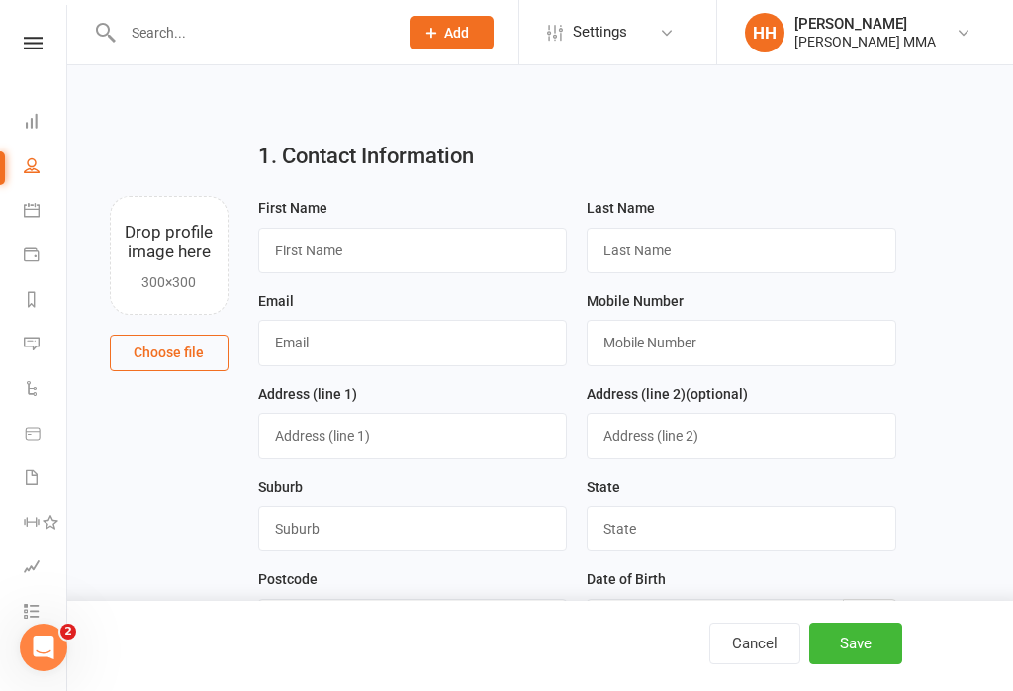
click at [723, 652] on button "Cancel" at bounding box center [755, 643] width 91 height 42
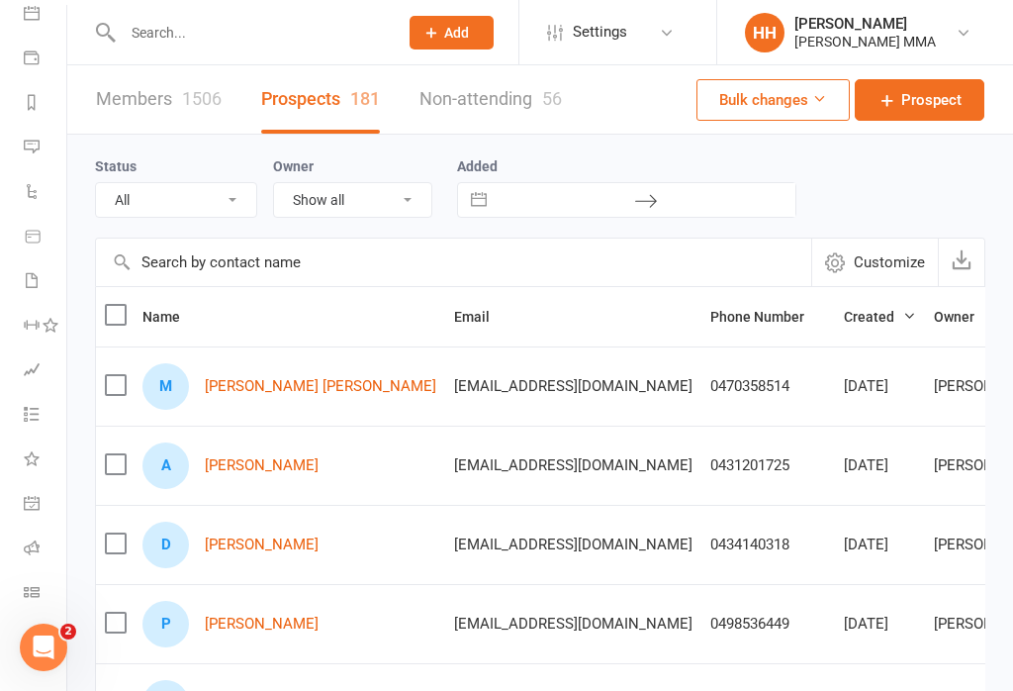
scroll to position [197, 0]
click at [31, 603] on link "Class check-in" at bounding box center [46, 594] width 45 height 45
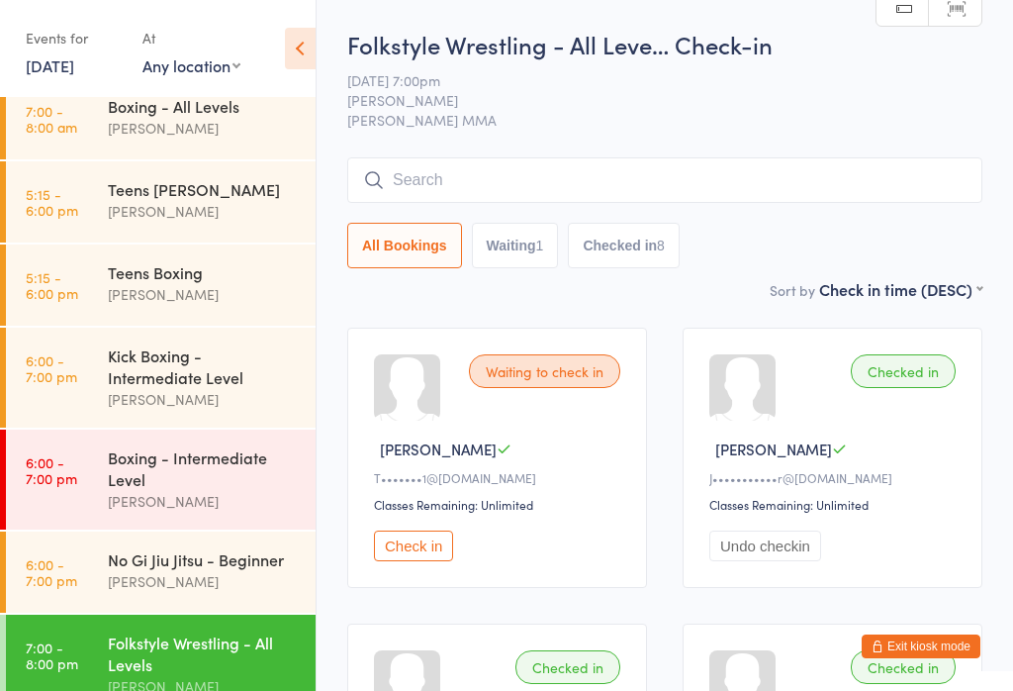
scroll to position [36, 0]
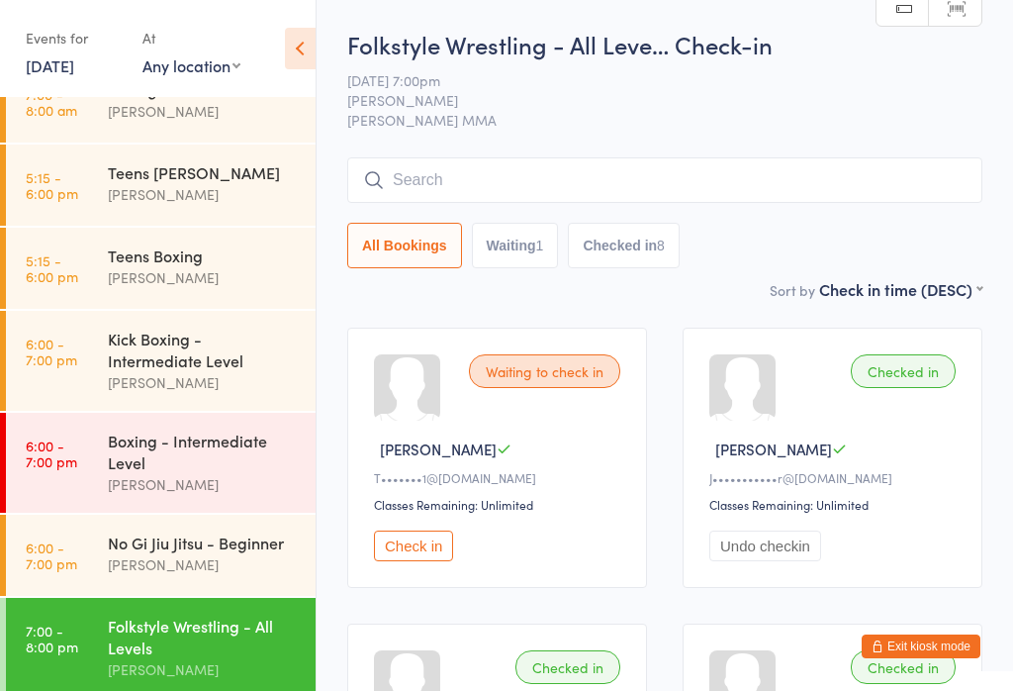
click at [79, 468] on link "6:00 - 7:00 pm Boxing - Intermediate Level Alex Carioti" at bounding box center [161, 463] width 310 height 100
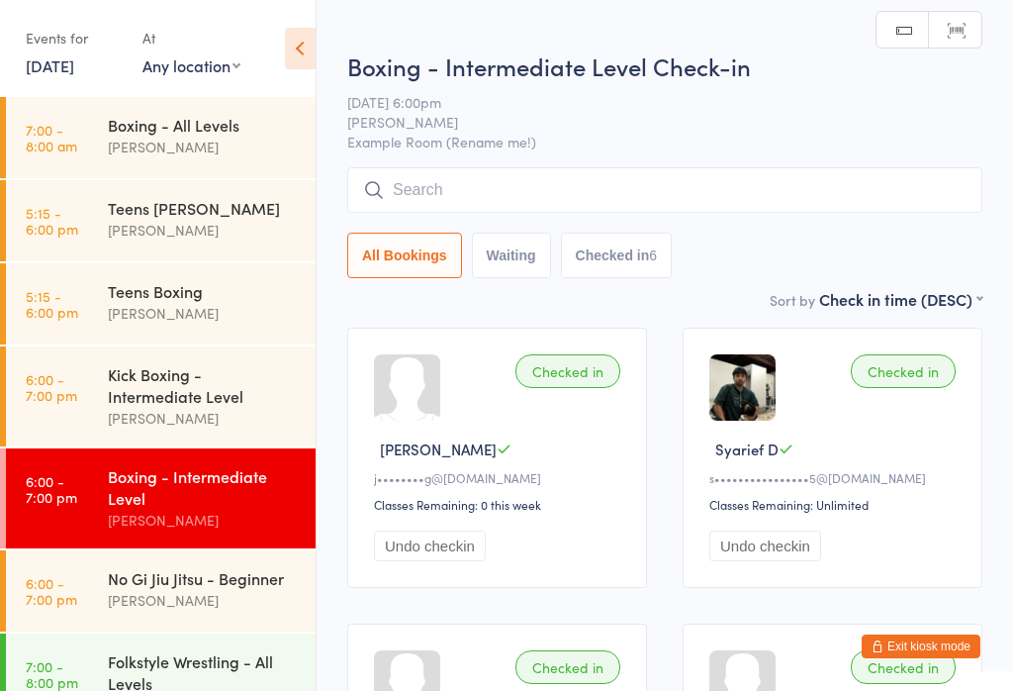
click at [94, 141] on link "7:00 - 8:00 am Boxing - All Levels Alex Carioti" at bounding box center [161, 137] width 310 height 81
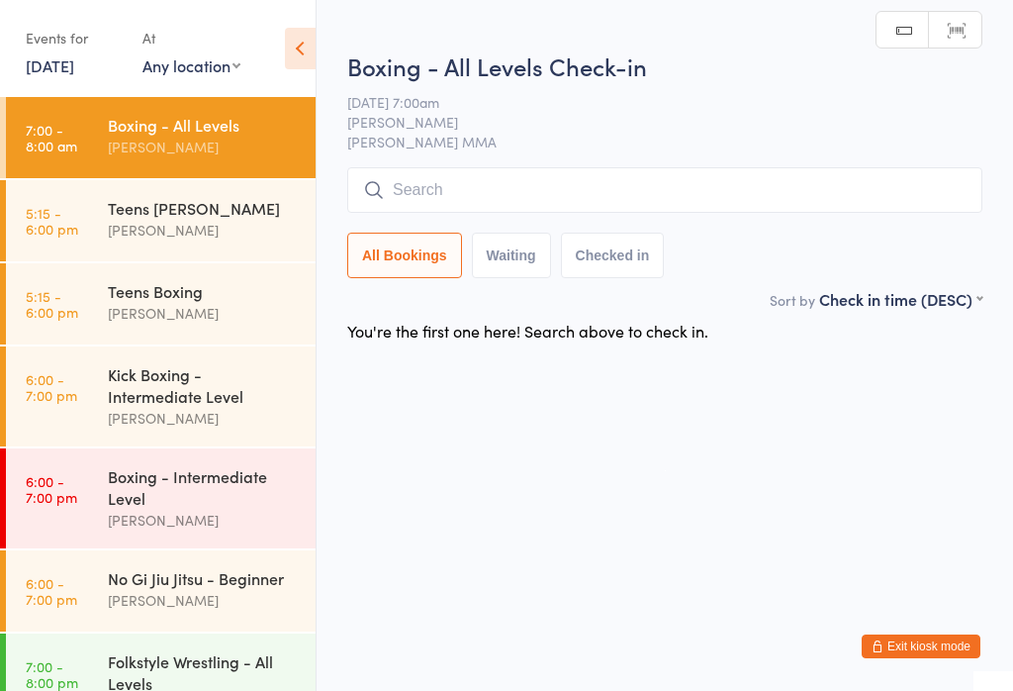
click at [53, 307] on time "5:15 - 6:00 pm" at bounding box center [52, 304] width 52 height 32
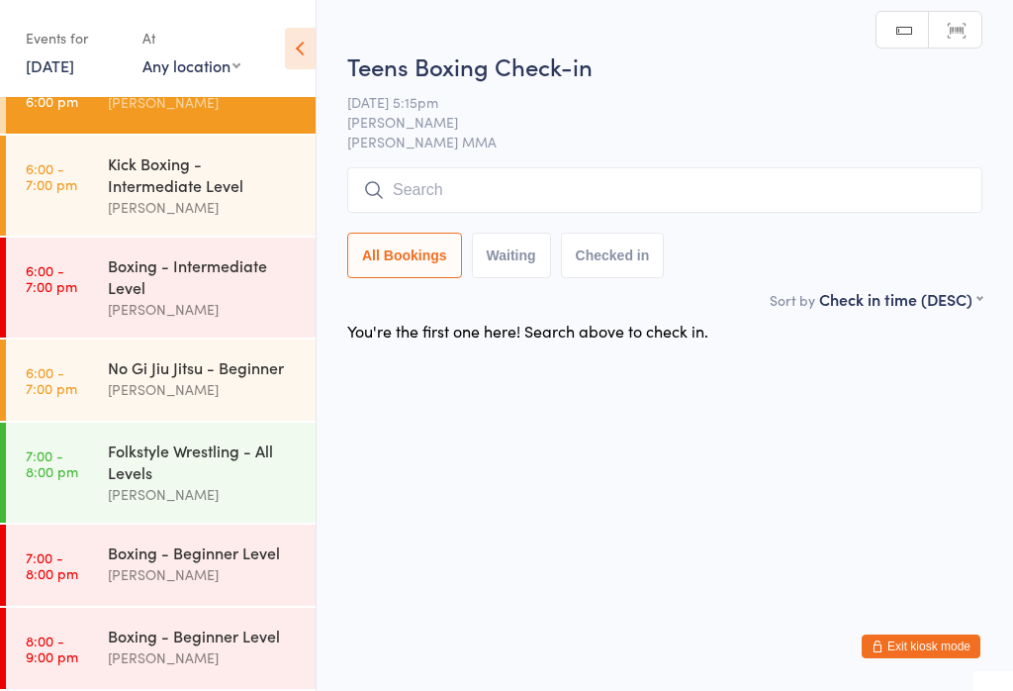
scroll to position [223, 0]
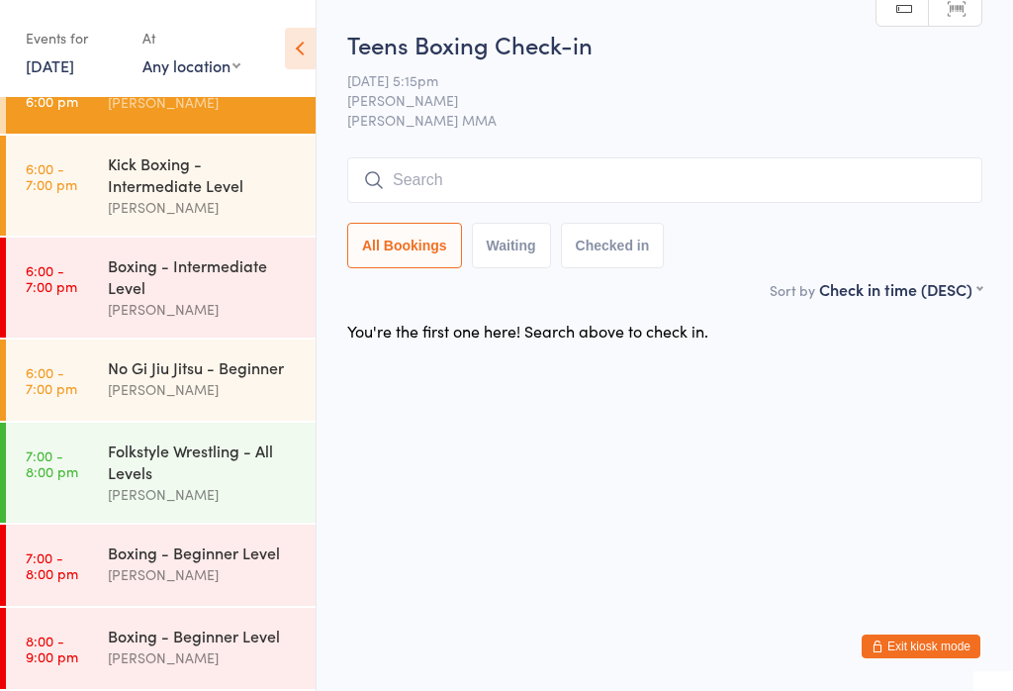
click at [137, 568] on div "[PERSON_NAME]" at bounding box center [203, 574] width 191 height 23
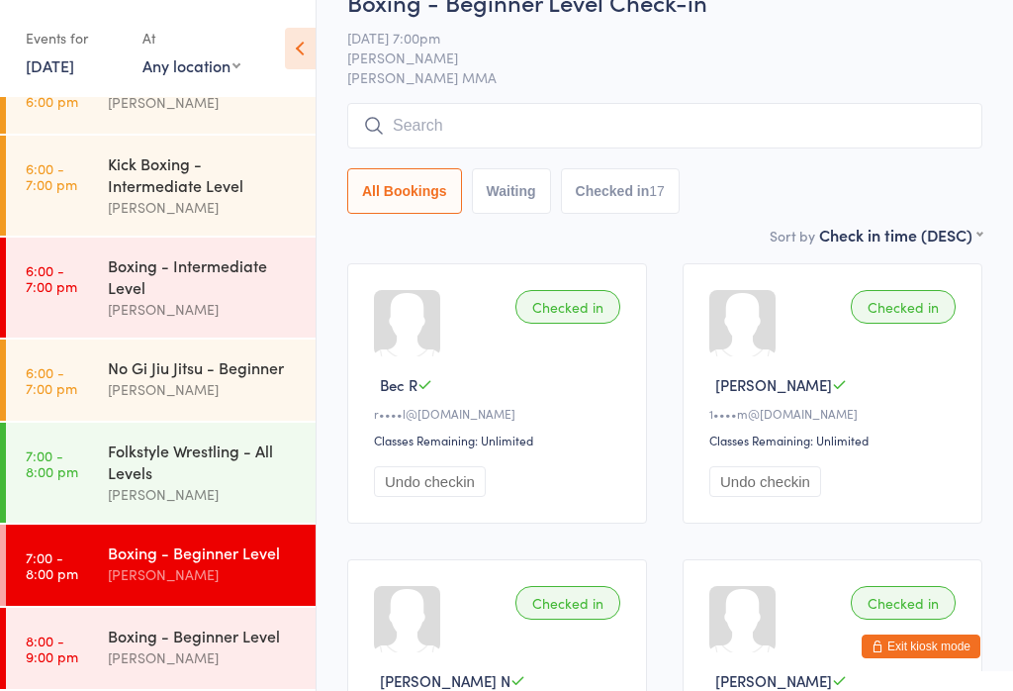
scroll to position [192, 0]
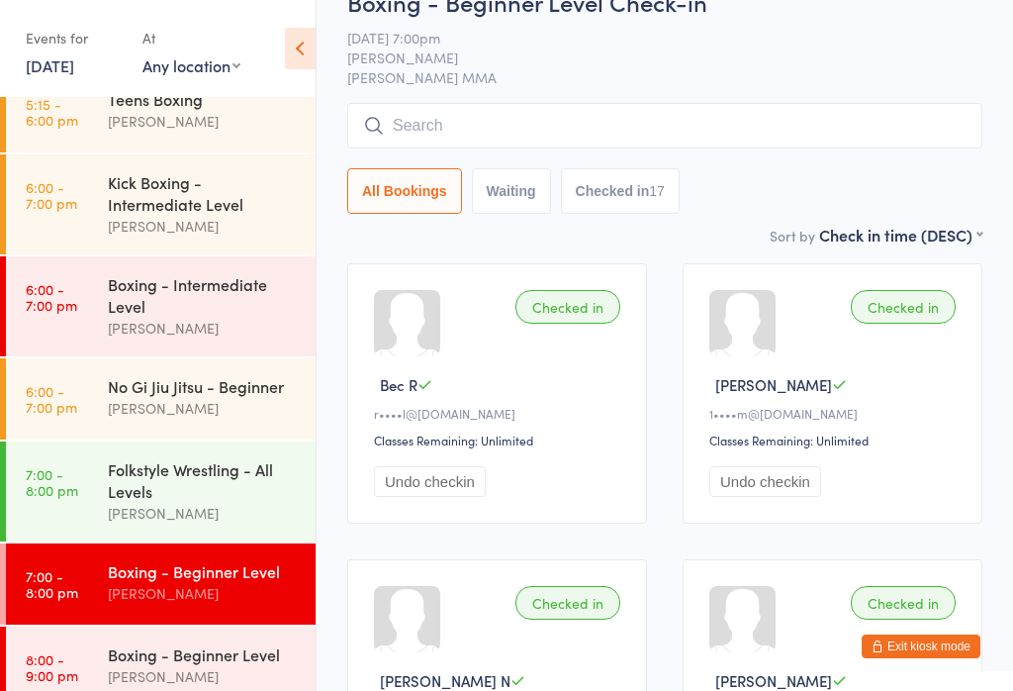
click at [191, 665] on div "Boxing - Beginner Level" at bounding box center [203, 654] width 191 height 22
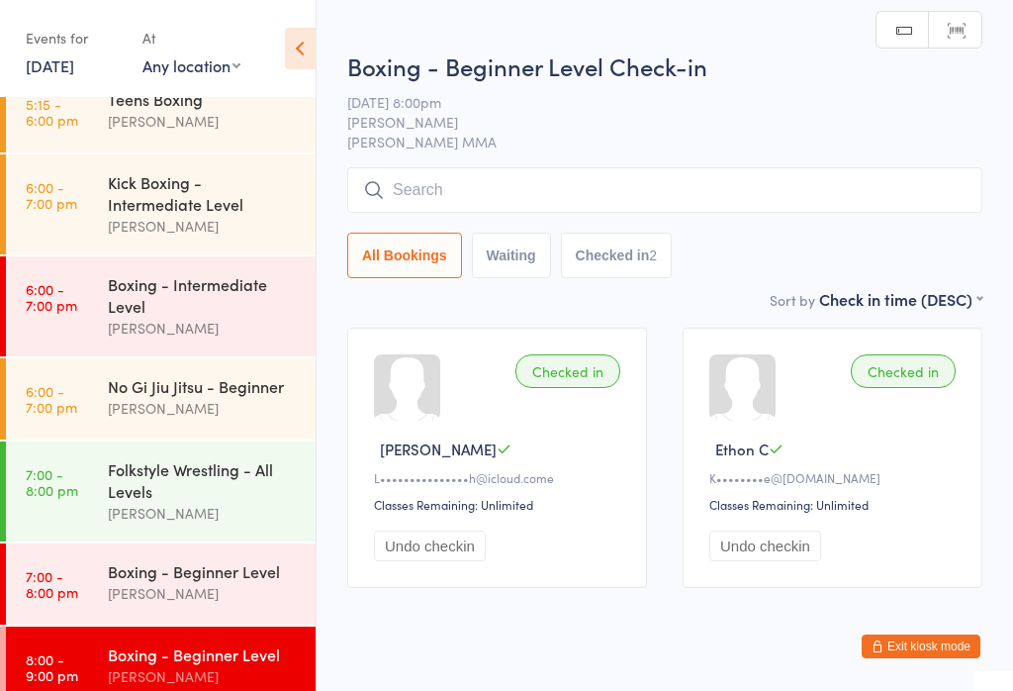
click at [682, 185] on input "search" at bounding box center [664, 190] width 635 height 46
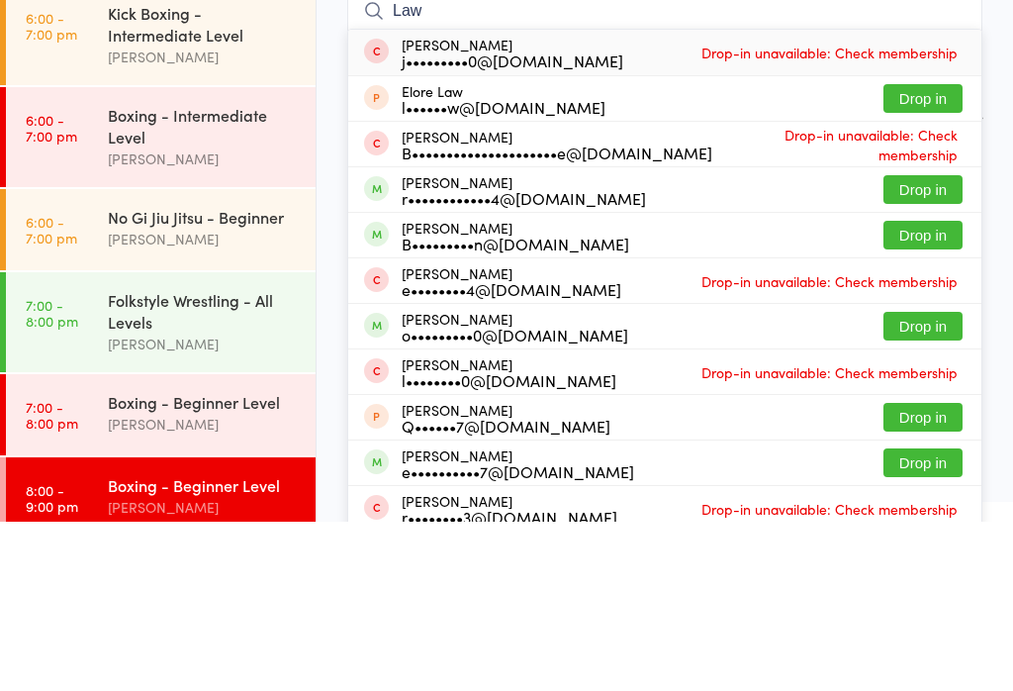
type input "Law"
click at [940, 390] on button "Drop in" at bounding box center [923, 404] width 79 height 29
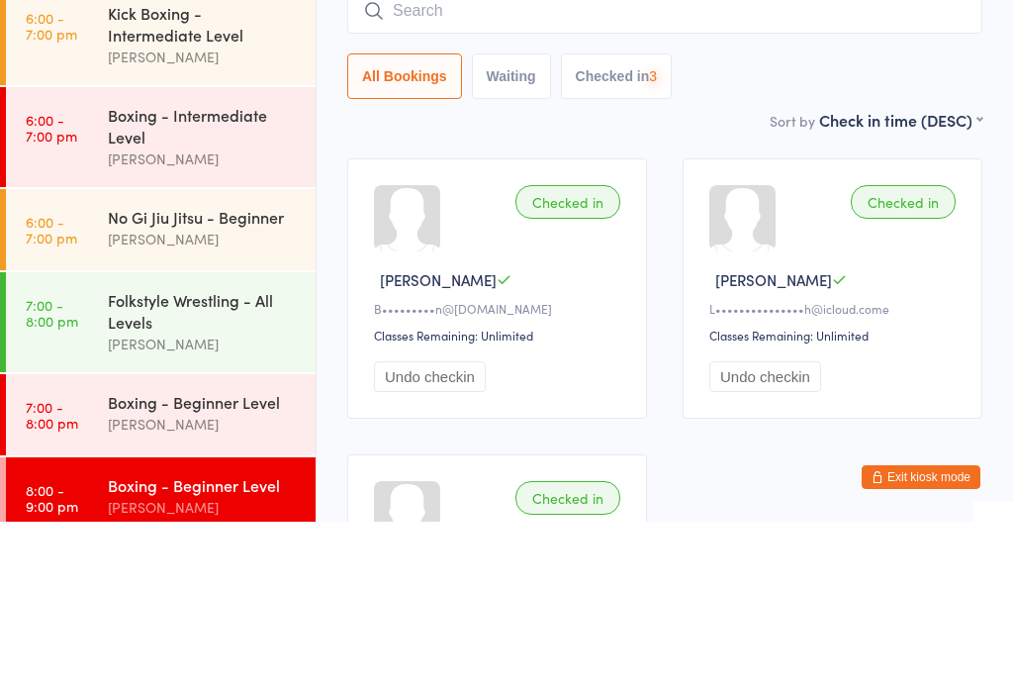
type input "”"
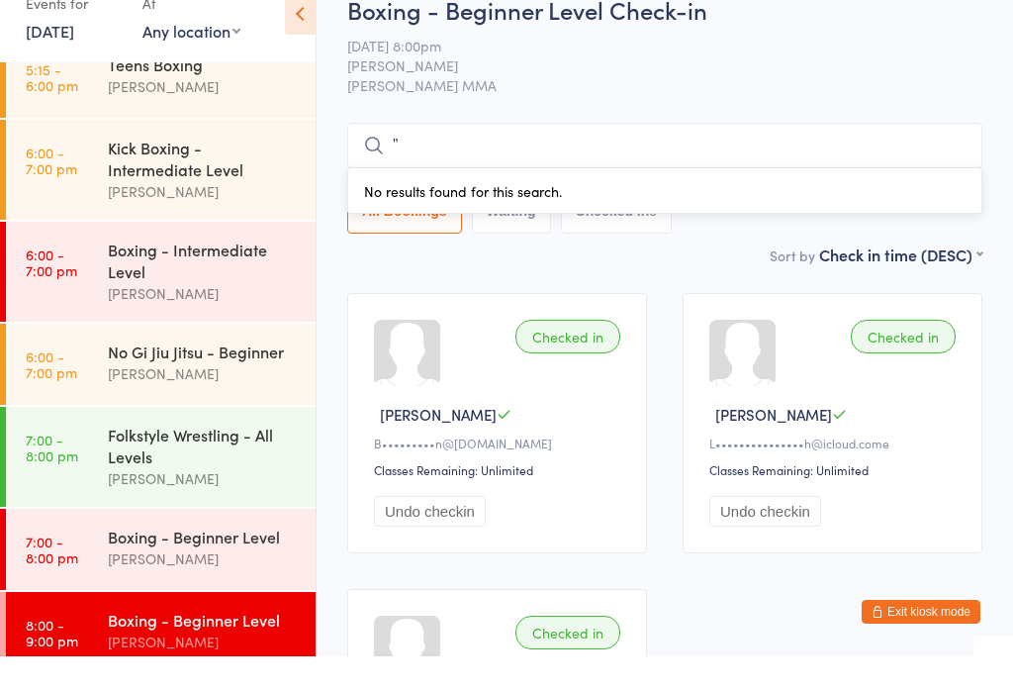
scroll to position [22, 0]
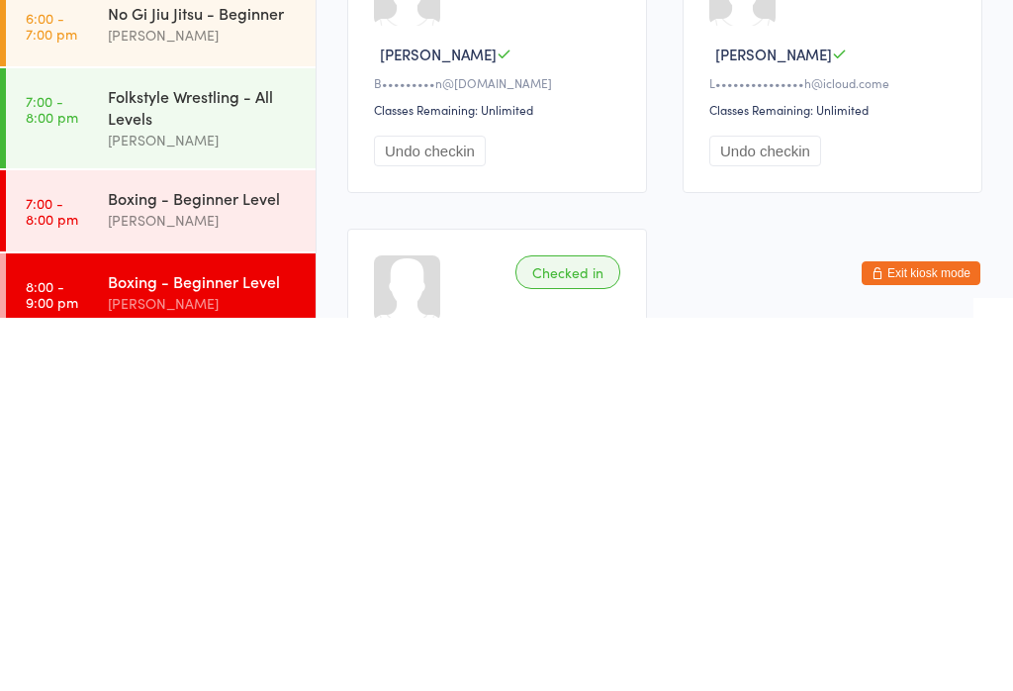
click at [249, 582] on div "[PERSON_NAME]" at bounding box center [203, 593] width 191 height 23
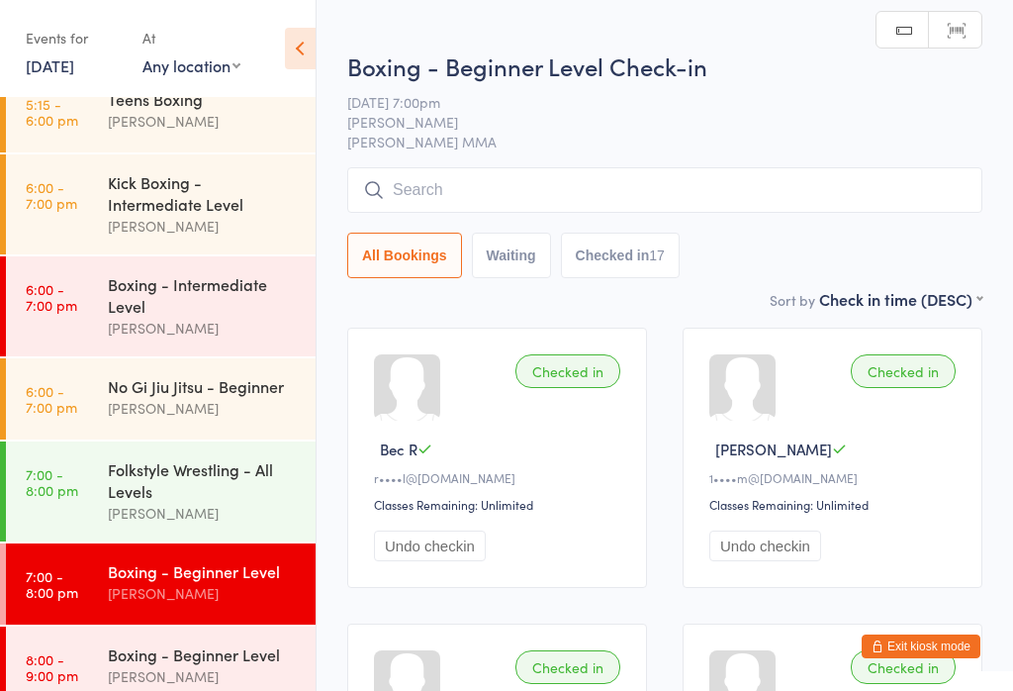
click at [572, 196] on input "search" at bounding box center [664, 190] width 635 height 46
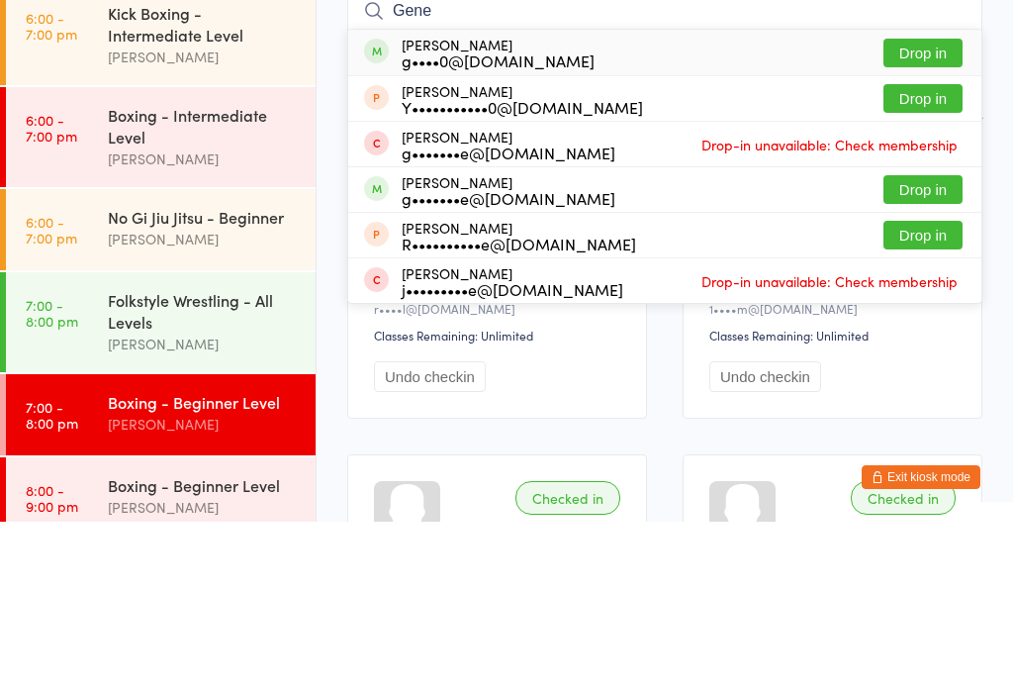
type input "Gene"
click at [930, 208] on button "Drop in" at bounding box center [923, 222] width 79 height 29
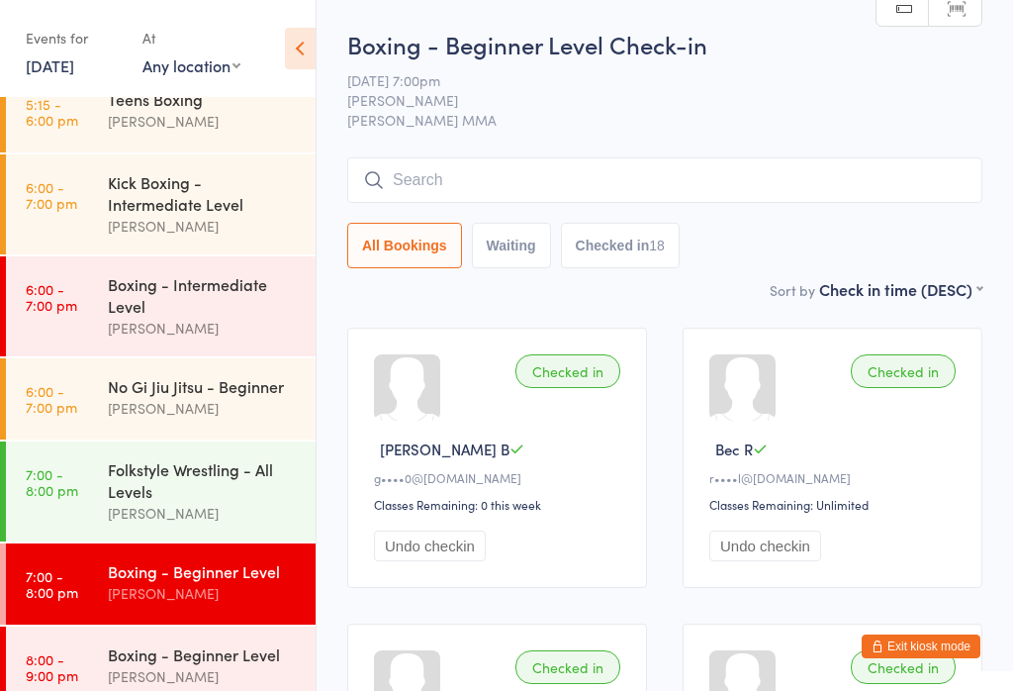
click at [946, 116] on span "[PERSON_NAME] MMA" at bounding box center [664, 120] width 635 height 20
click at [514, 191] on input "search" at bounding box center [664, 180] width 635 height 46
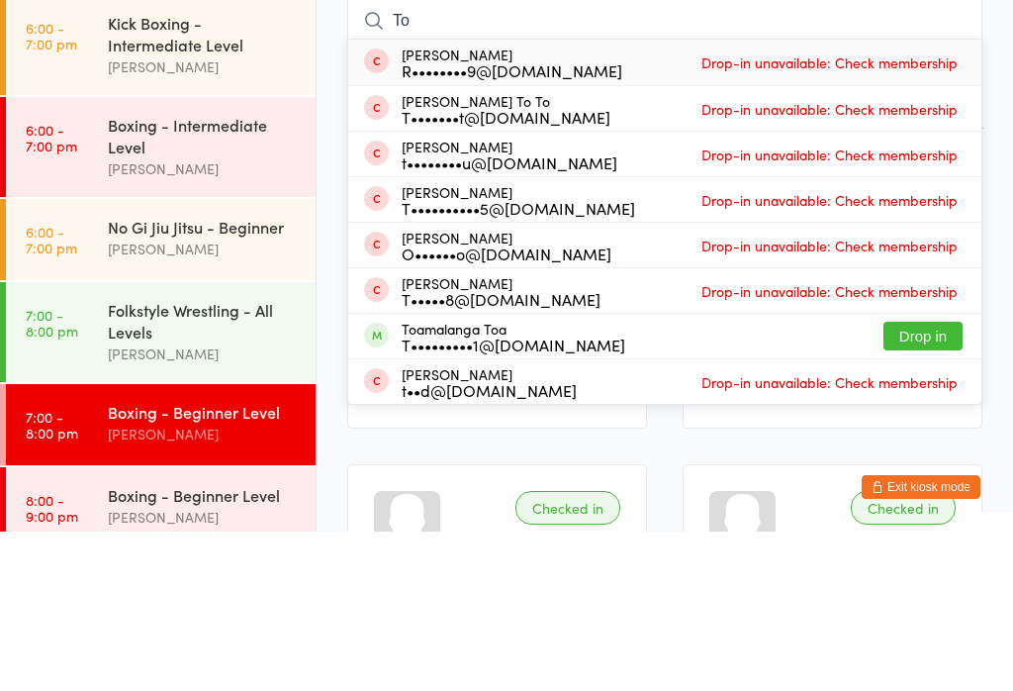
type input "T"
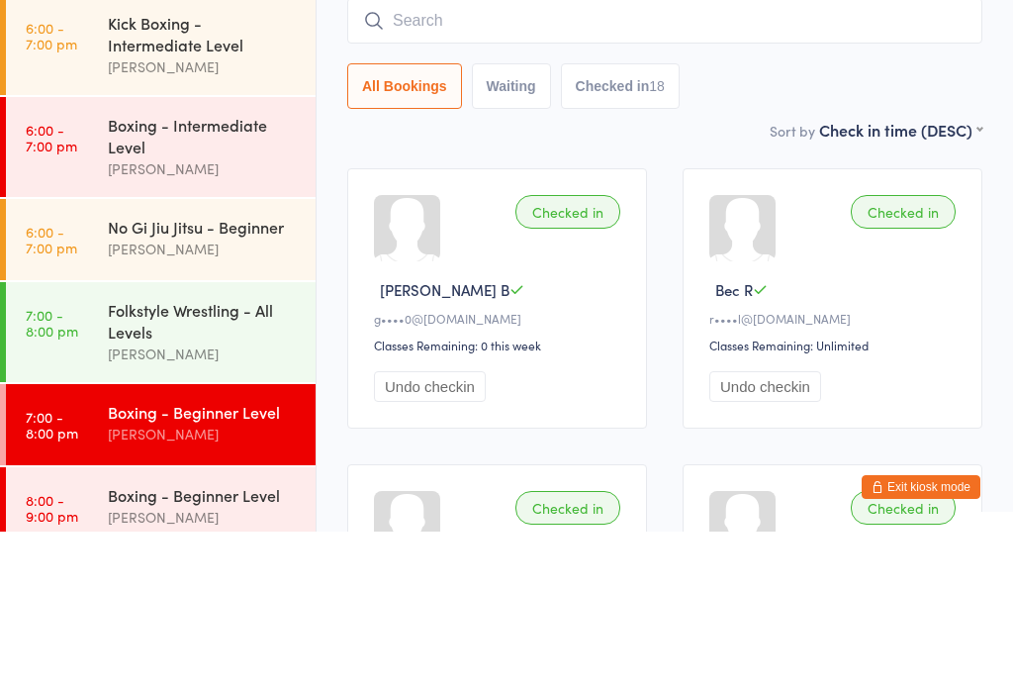
scroll to position [159, 0]
